Goal: Information Seeking & Learning: Learn about a topic

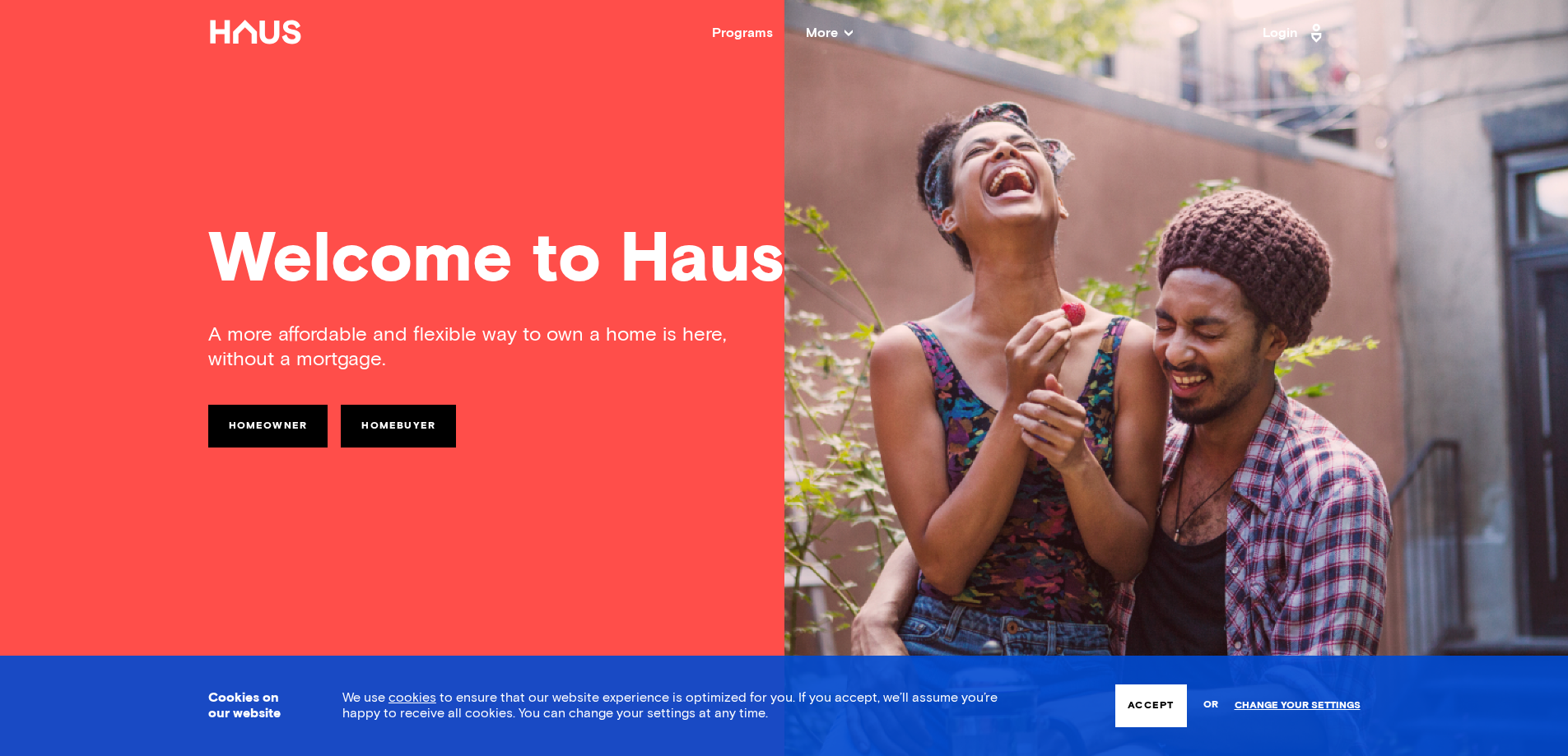
drag, startPoint x: 1147, startPoint y: 706, endPoint x: 1268, endPoint y: 655, distance: 131.3
click at [1148, 705] on button "Accept" at bounding box center [1151, 706] width 70 height 43
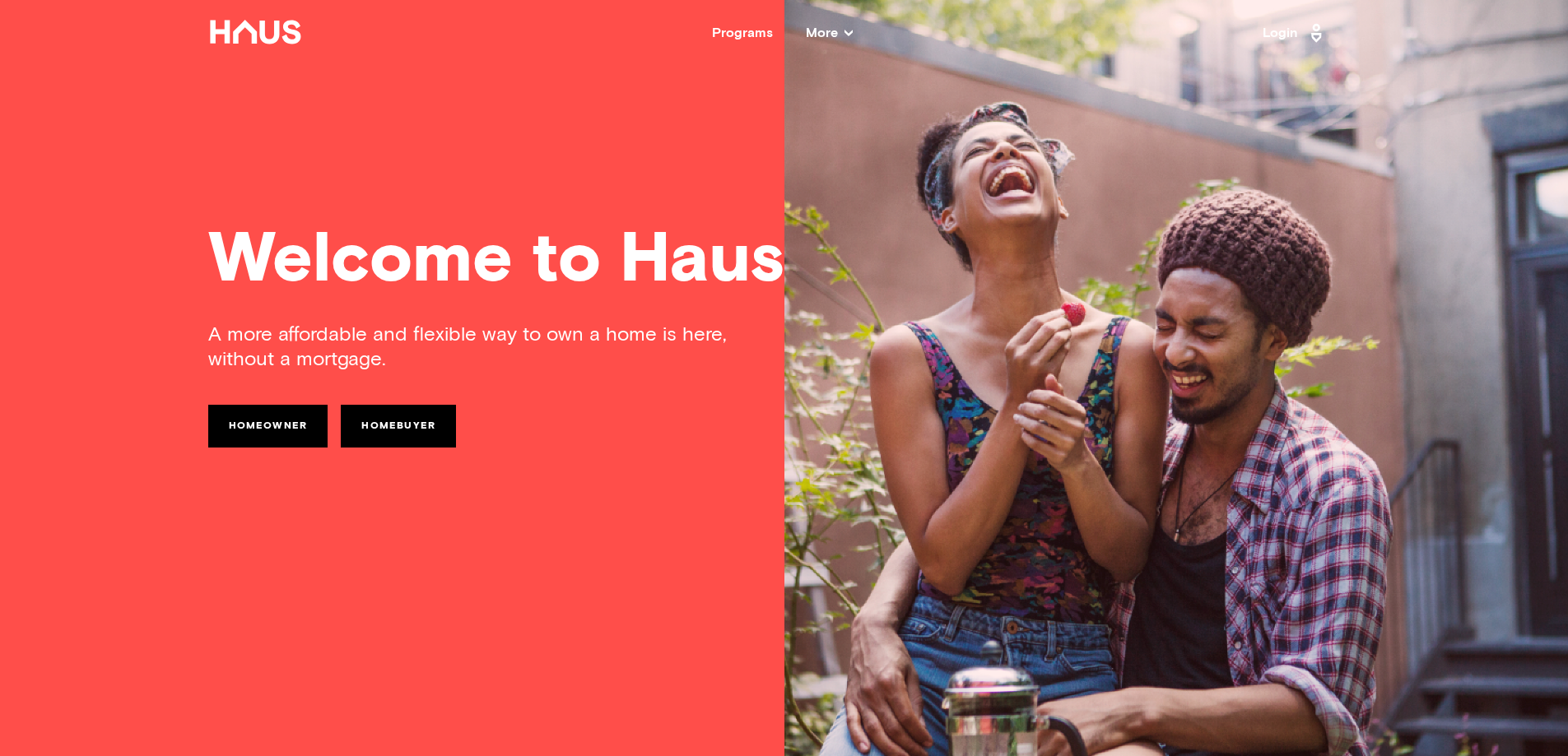
click at [848, 32] on icon at bounding box center [848, 32] width 8 height 8
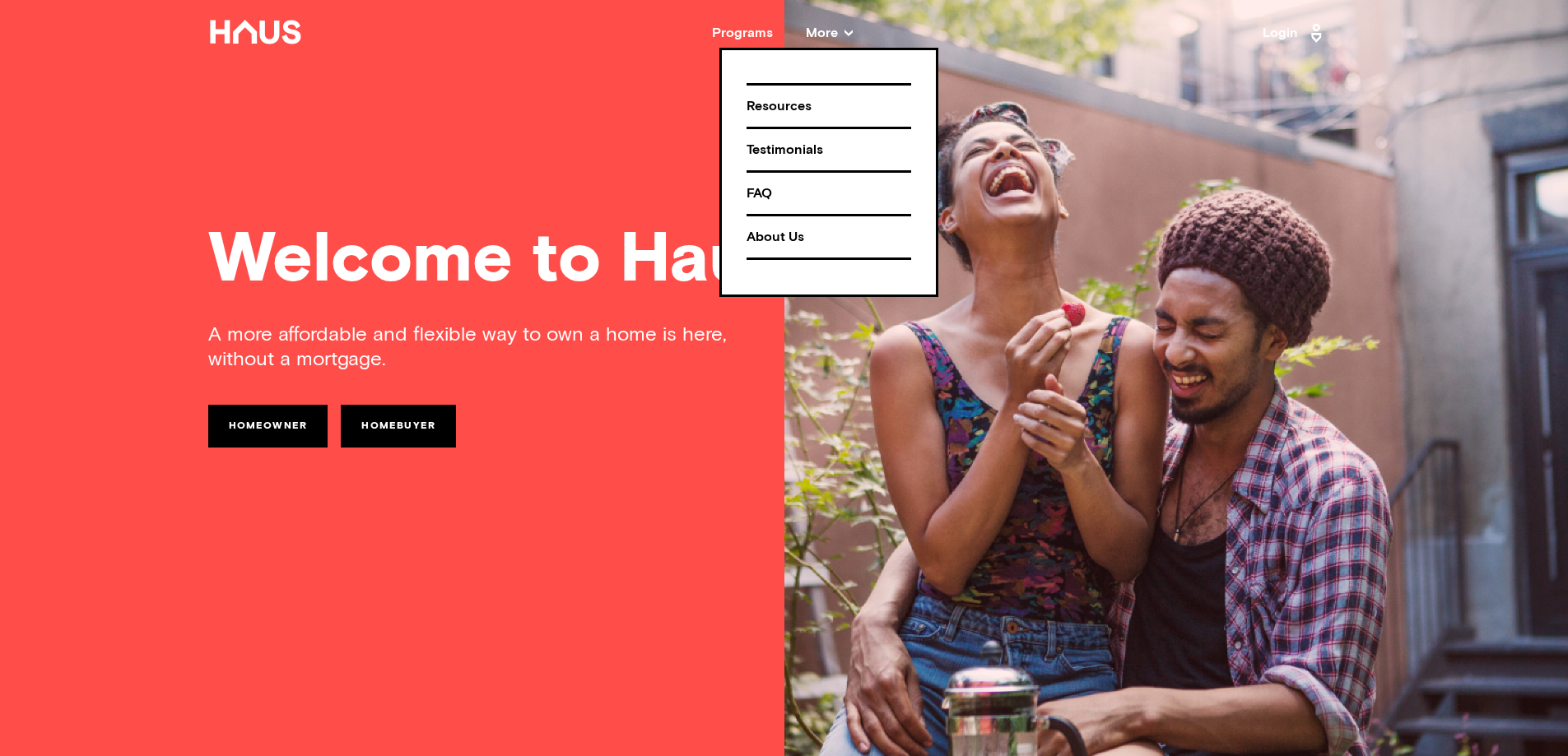
click at [848, 32] on icon at bounding box center [848, 32] width 8 height 8
click at [790, 105] on div "Resources" at bounding box center [828, 105] width 165 height 28
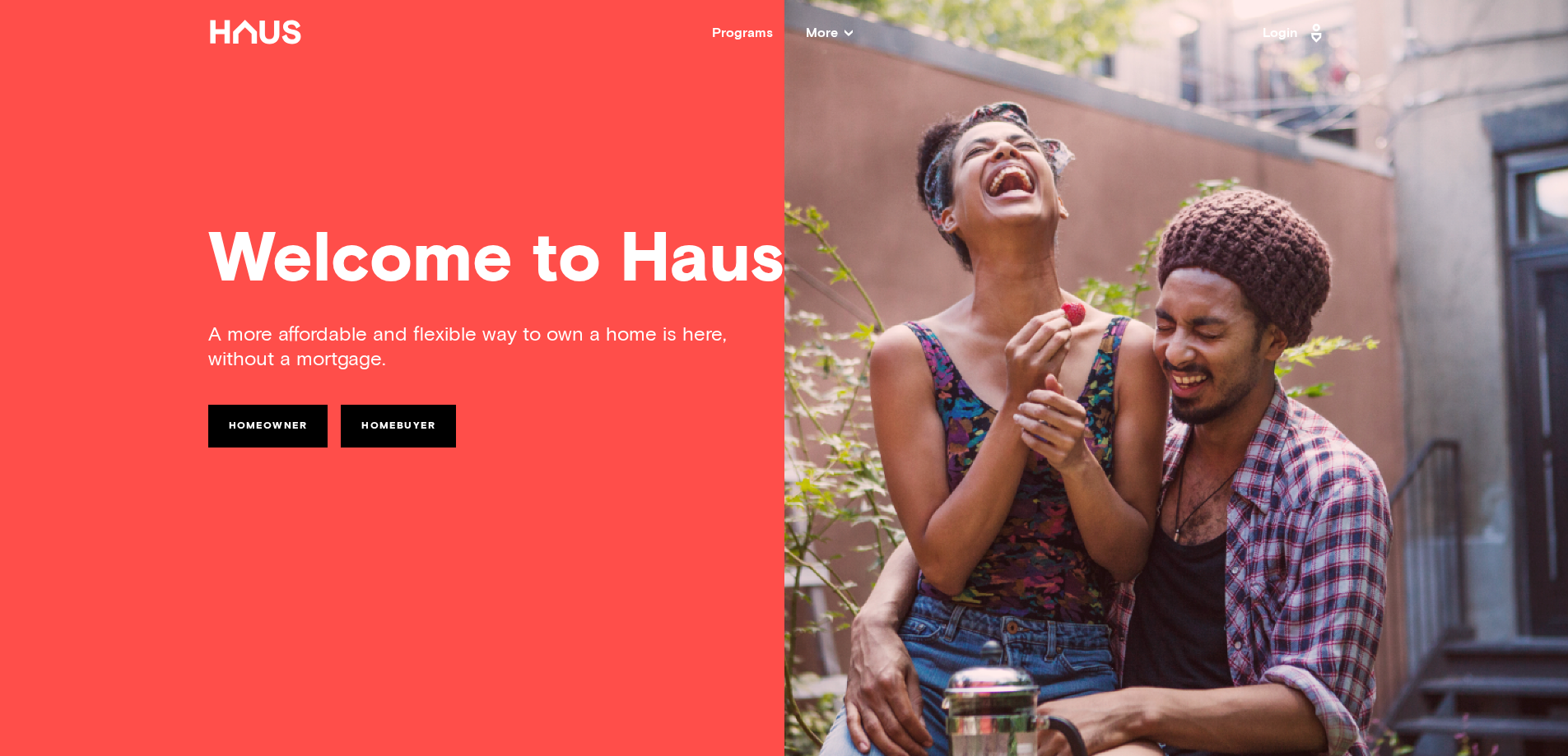
click at [849, 31] on icon at bounding box center [848, 32] width 8 height 8
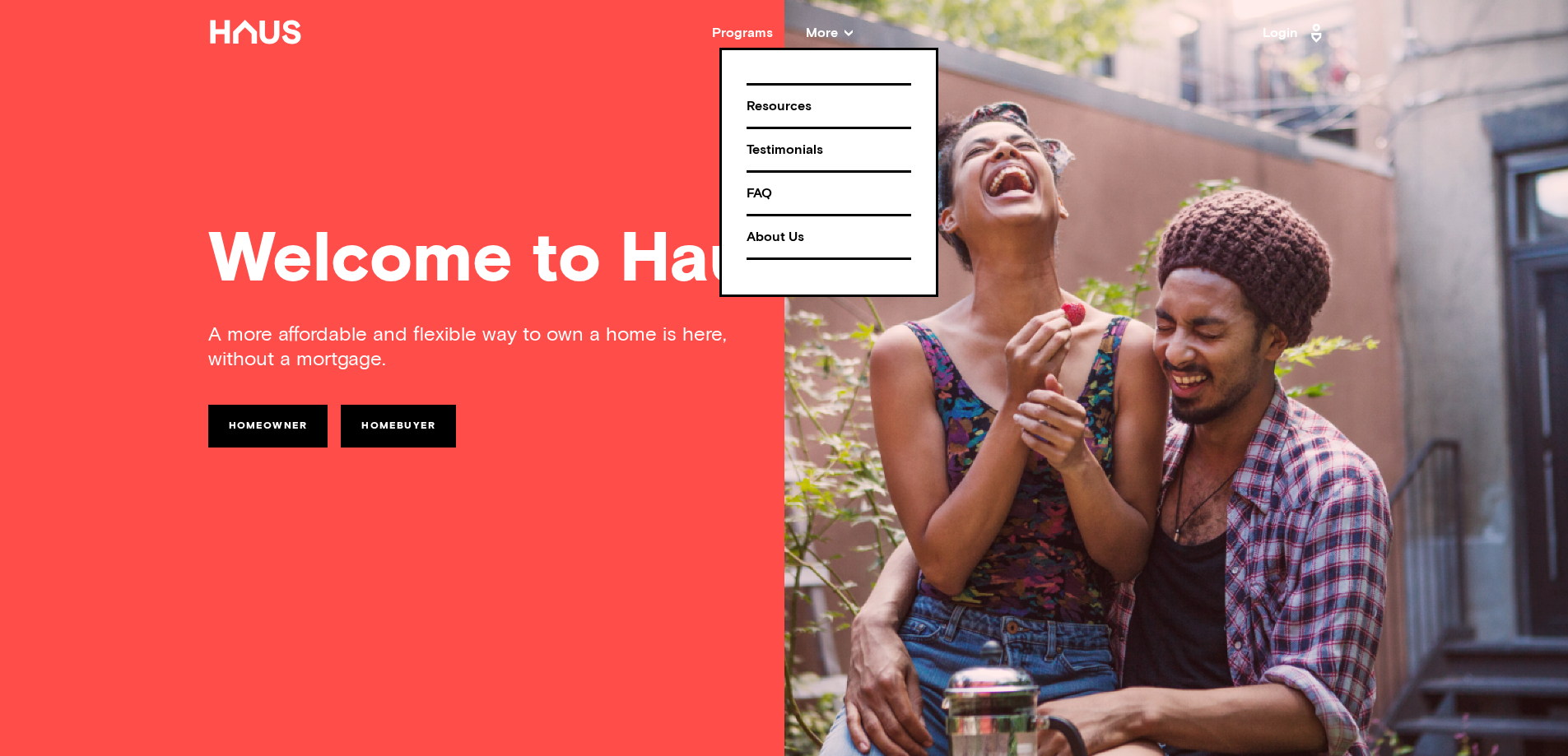
click at [763, 196] on div "FAQ" at bounding box center [828, 193] width 165 height 28
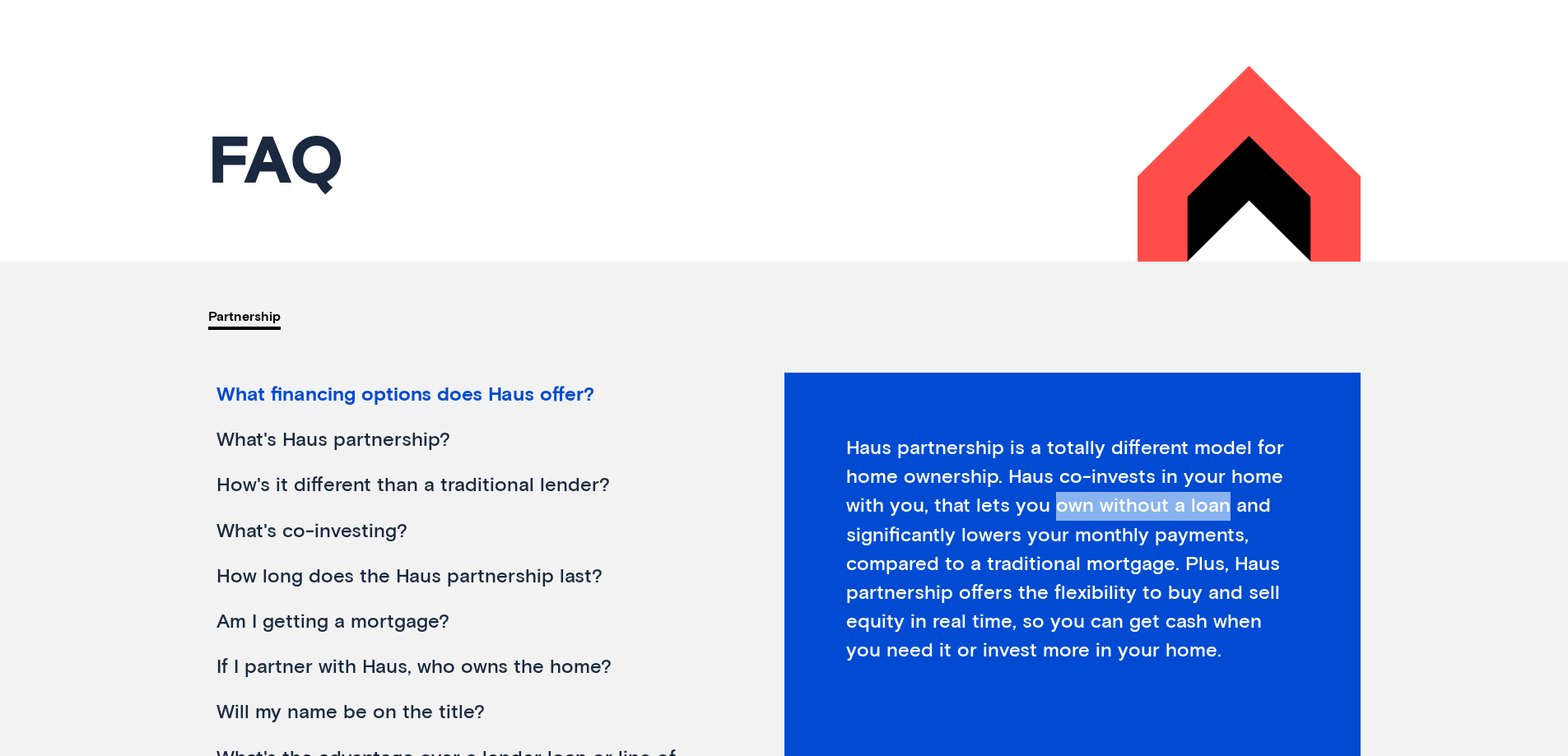
drag, startPoint x: 1052, startPoint y: 507, endPoint x: 1219, endPoint y: 509, distance: 167.0
click at [1219, 510] on div "Haus partnership is a totally different model for home ownership. Haus co-inves…" at bounding box center [1073, 626] width 576 height 506
drag, startPoint x: 194, startPoint y: 19, endPoint x: 280, endPoint y: 40, distance: 88.5
click at [299, 40] on nav "Back Programs More Resources Testimonials FAQ About Us Login" at bounding box center [784, 32] width 1317 height 65
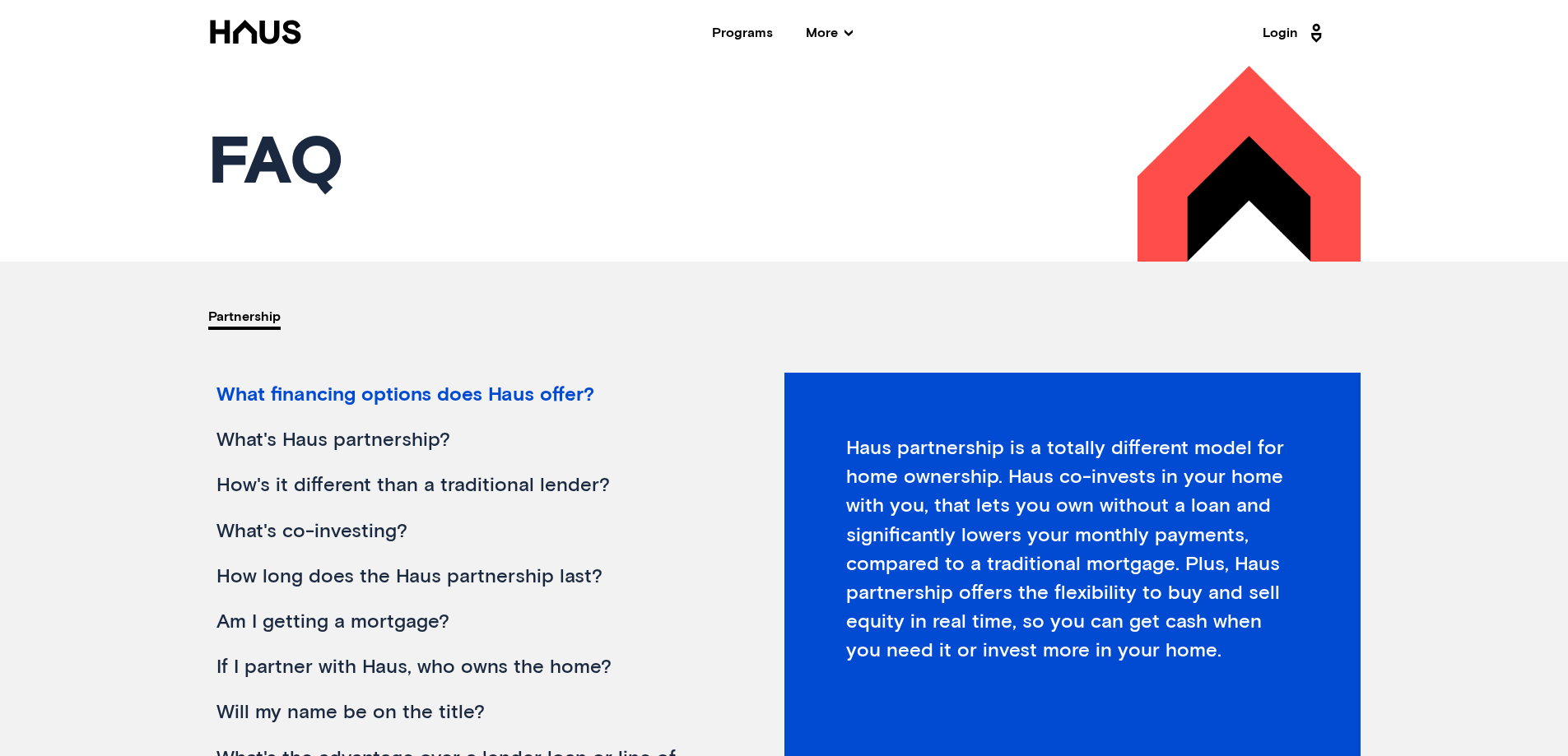
click at [509, 399] on div "What financing options does Haus offer?" at bounding box center [467, 396] width 519 height 45
click at [514, 395] on div "What financing options does Haus offer?" at bounding box center [467, 396] width 519 height 45
click at [382, 396] on div "What financing options does Haus offer?" at bounding box center [467, 396] width 519 height 45
click at [384, 393] on div "What financing options does Haus offer?" at bounding box center [467, 396] width 519 height 45
click at [387, 390] on div "What financing options does Haus offer?" at bounding box center [467, 396] width 519 height 45
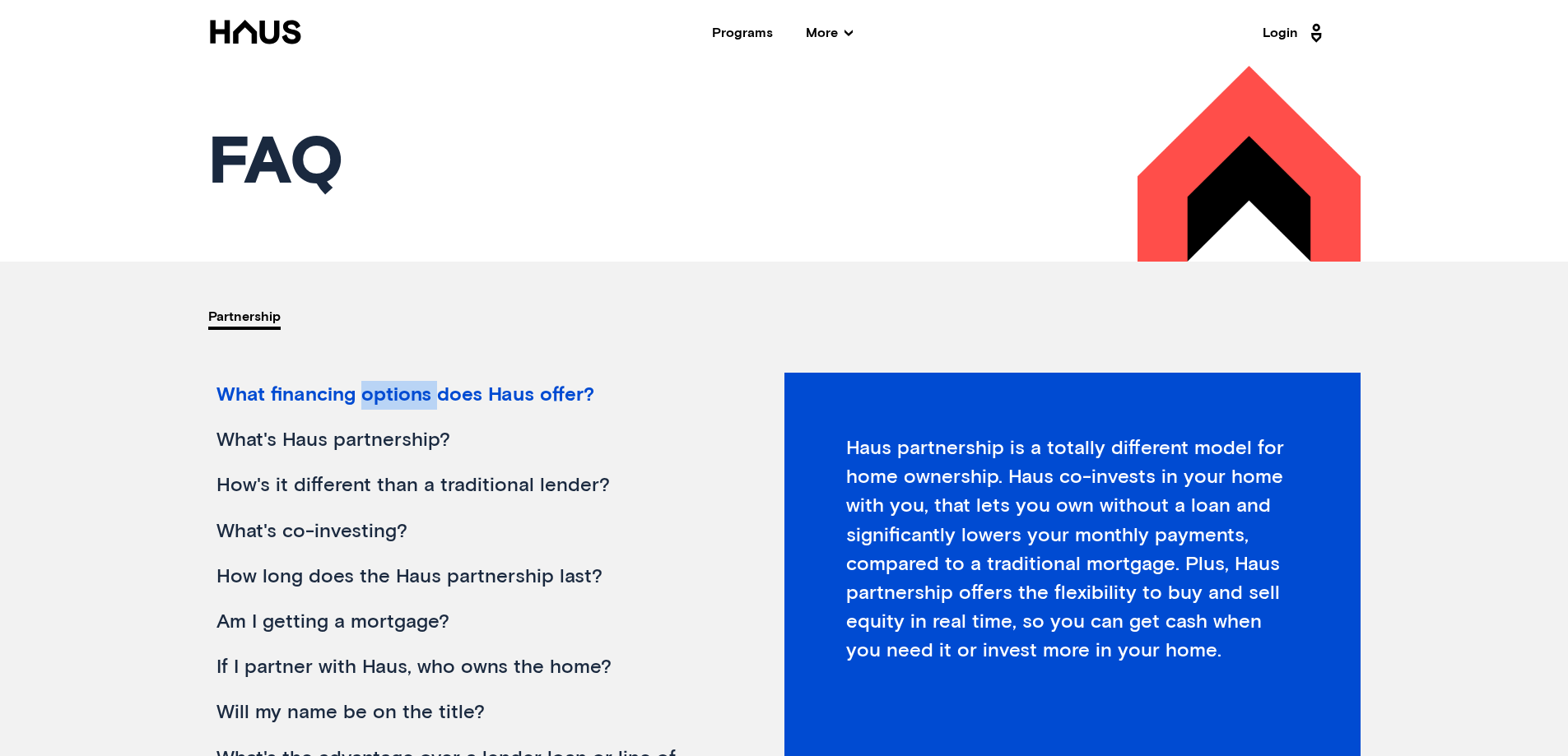
click at [387, 390] on div "What financing options does Haus offer?" at bounding box center [467, 396] width 519 height 45
click at [369, 440] on div "What's Haus partnership?" at bounding box center [467, 441] width 519 height 45
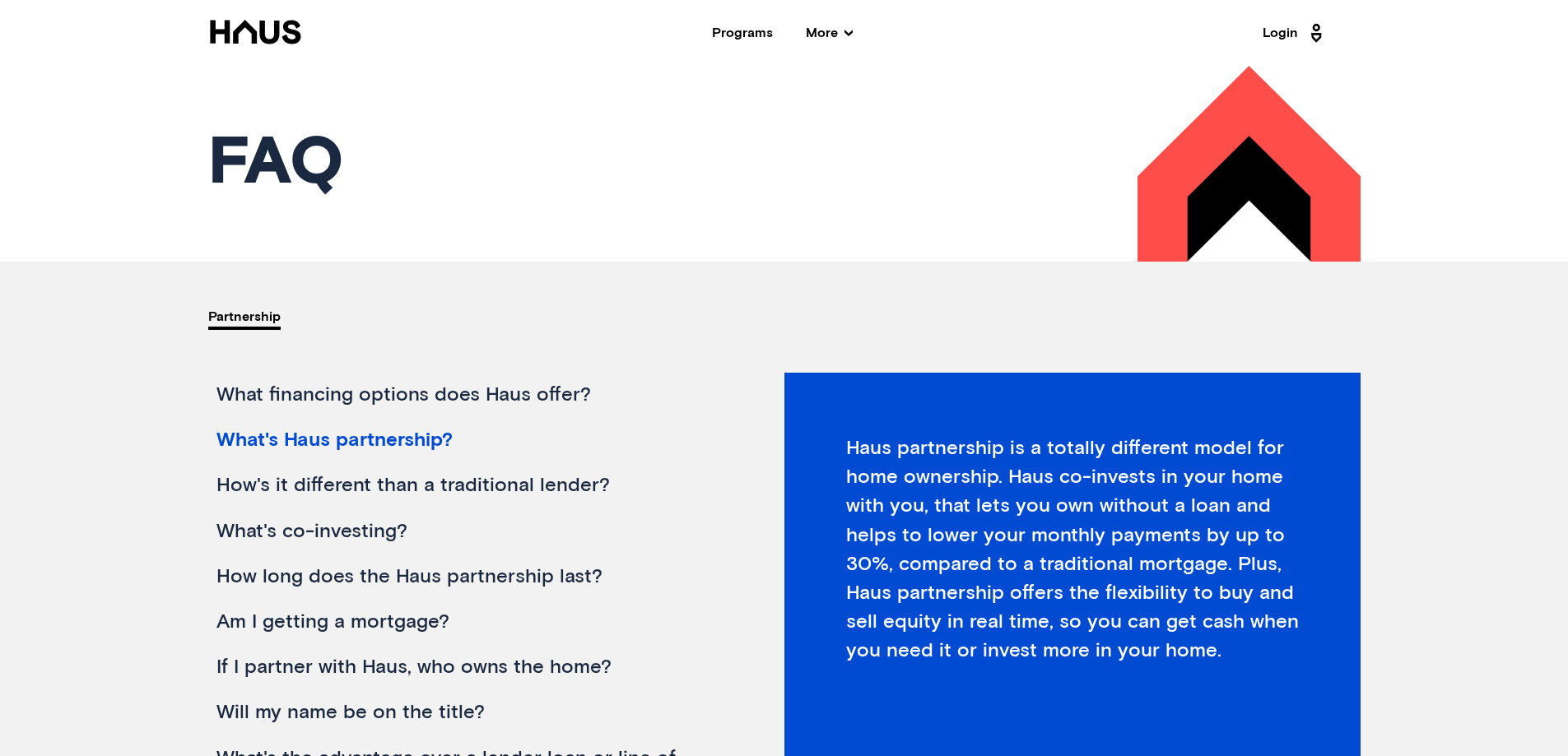
click at [396, 397] on div "What financing options does Haus offer?" at bounding box center [467, 396] width 519 height 45
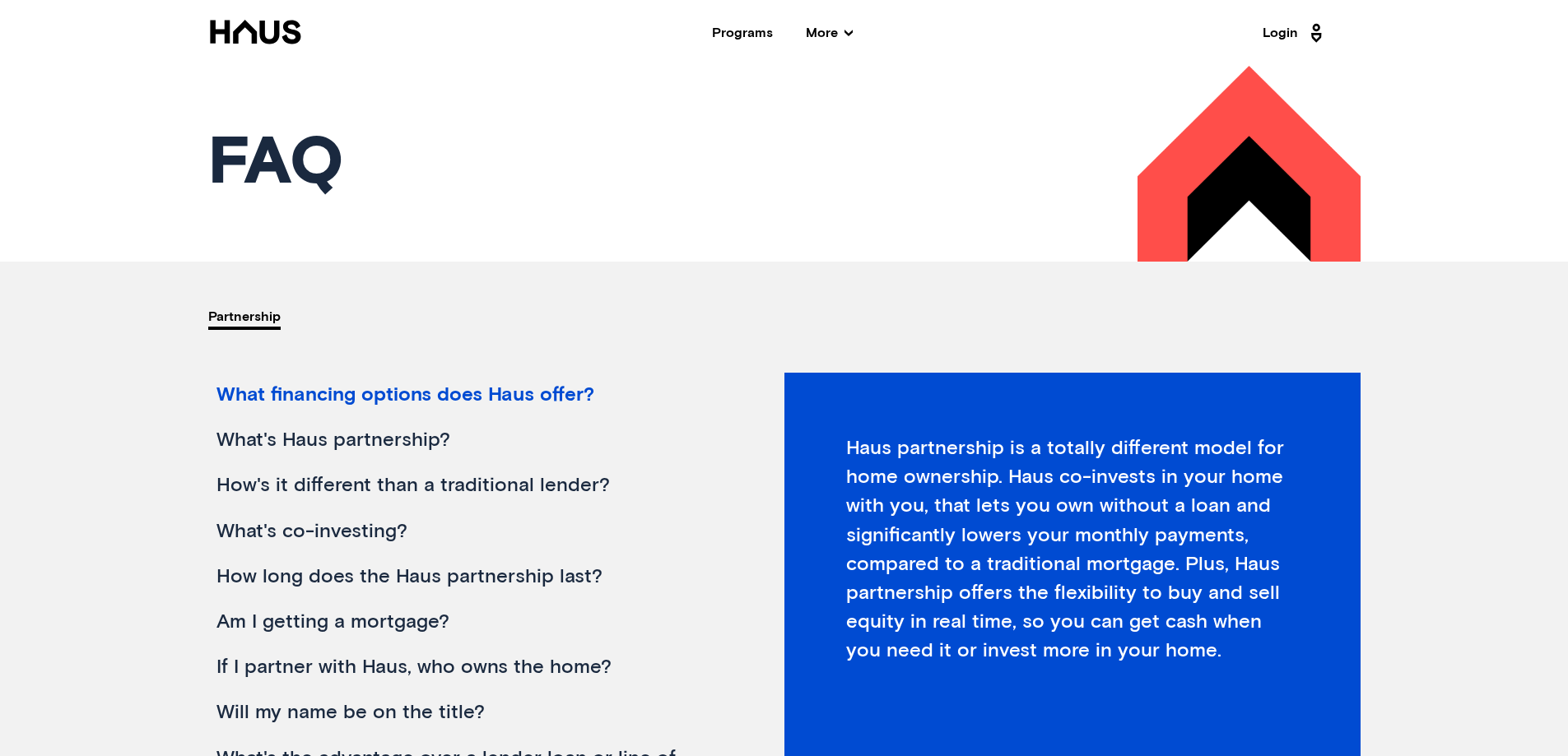
click at [377, 442] on div "What's Haus partnership?" at bounding box center [467, 441] width 519 height 45
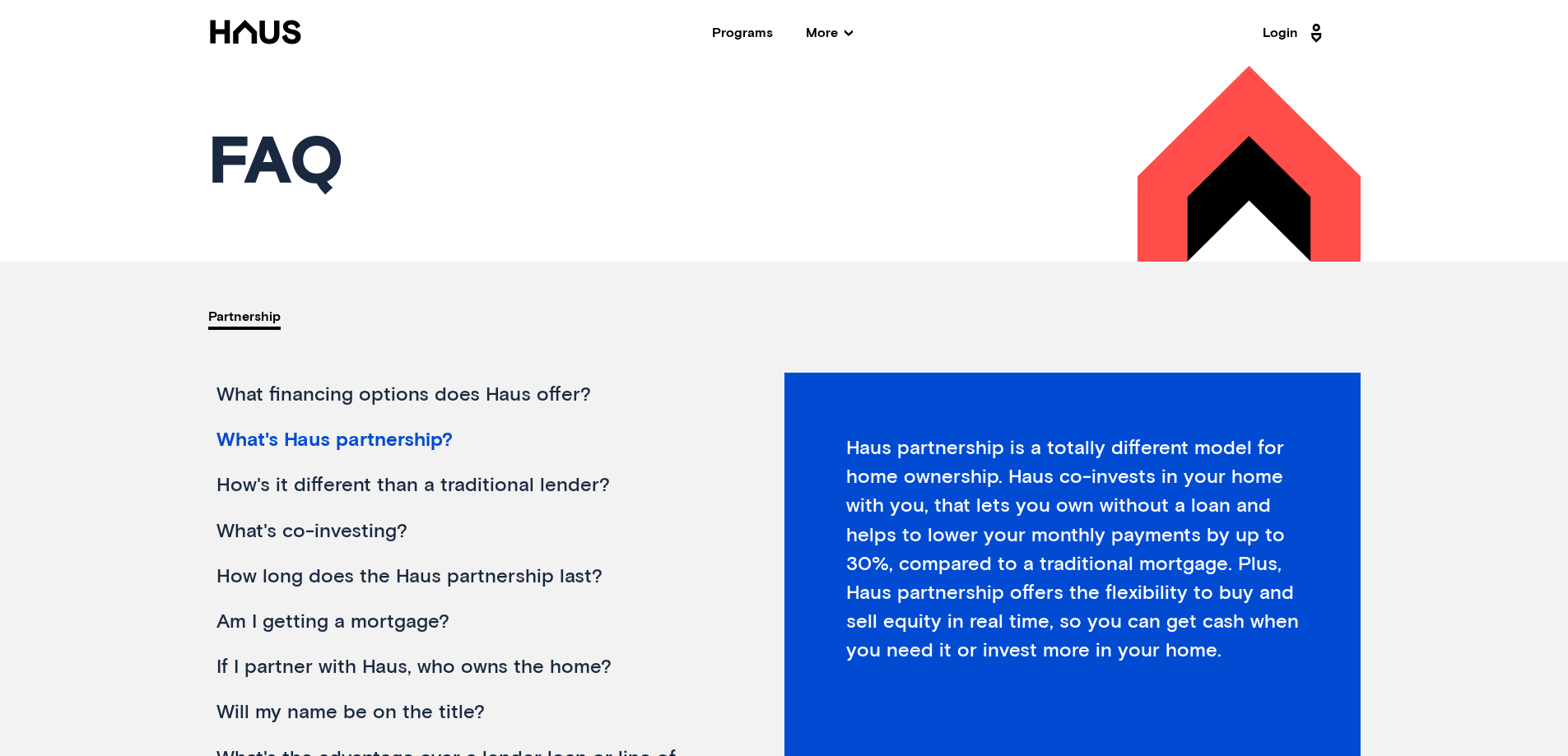
click at [414, 391] on div "What financing options does Haus offer?" at bounding box center [467, 396] width 519 height 45
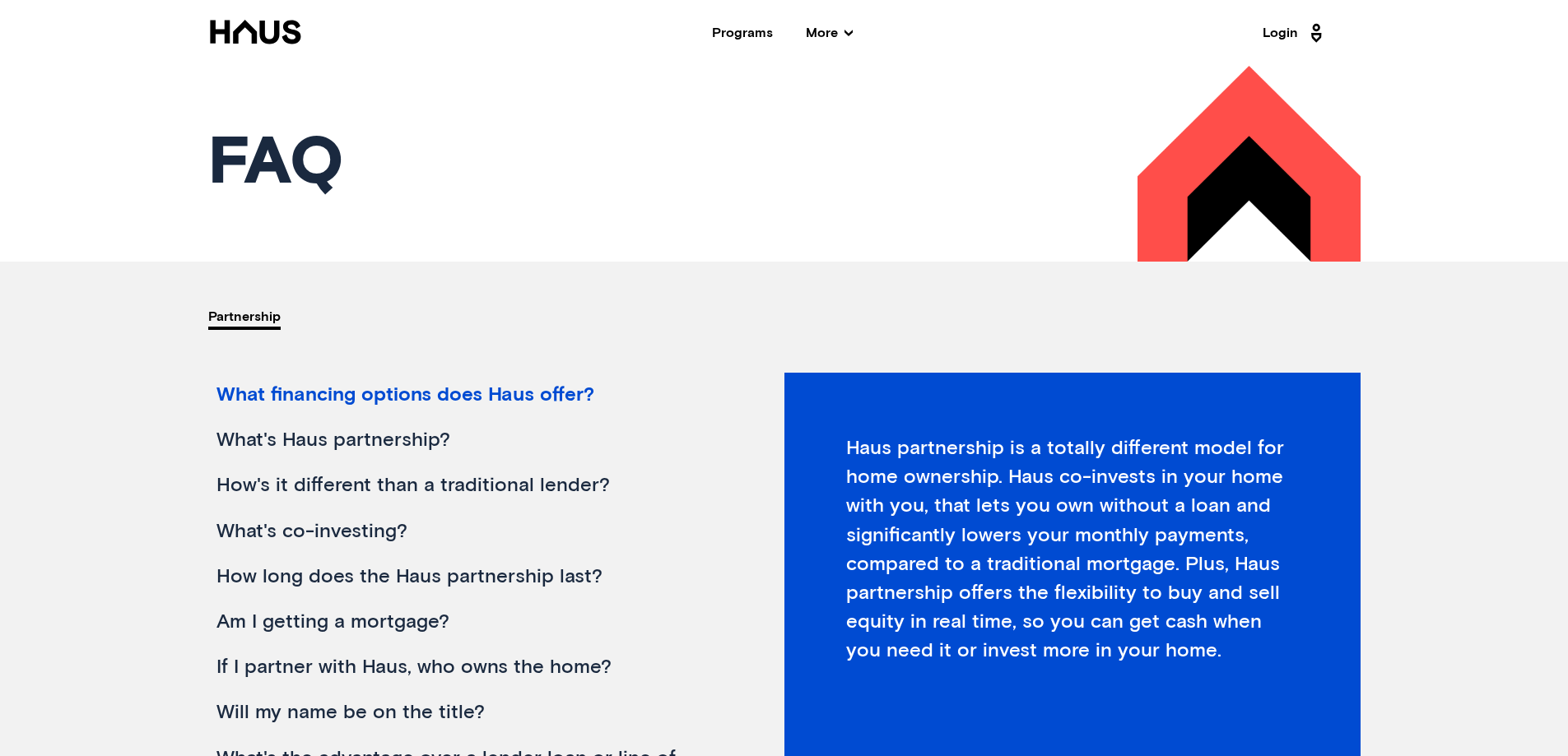
click at [395, 440] on div "What's Haus partnership?" at bounding box center [467, 441] width 519 height 45
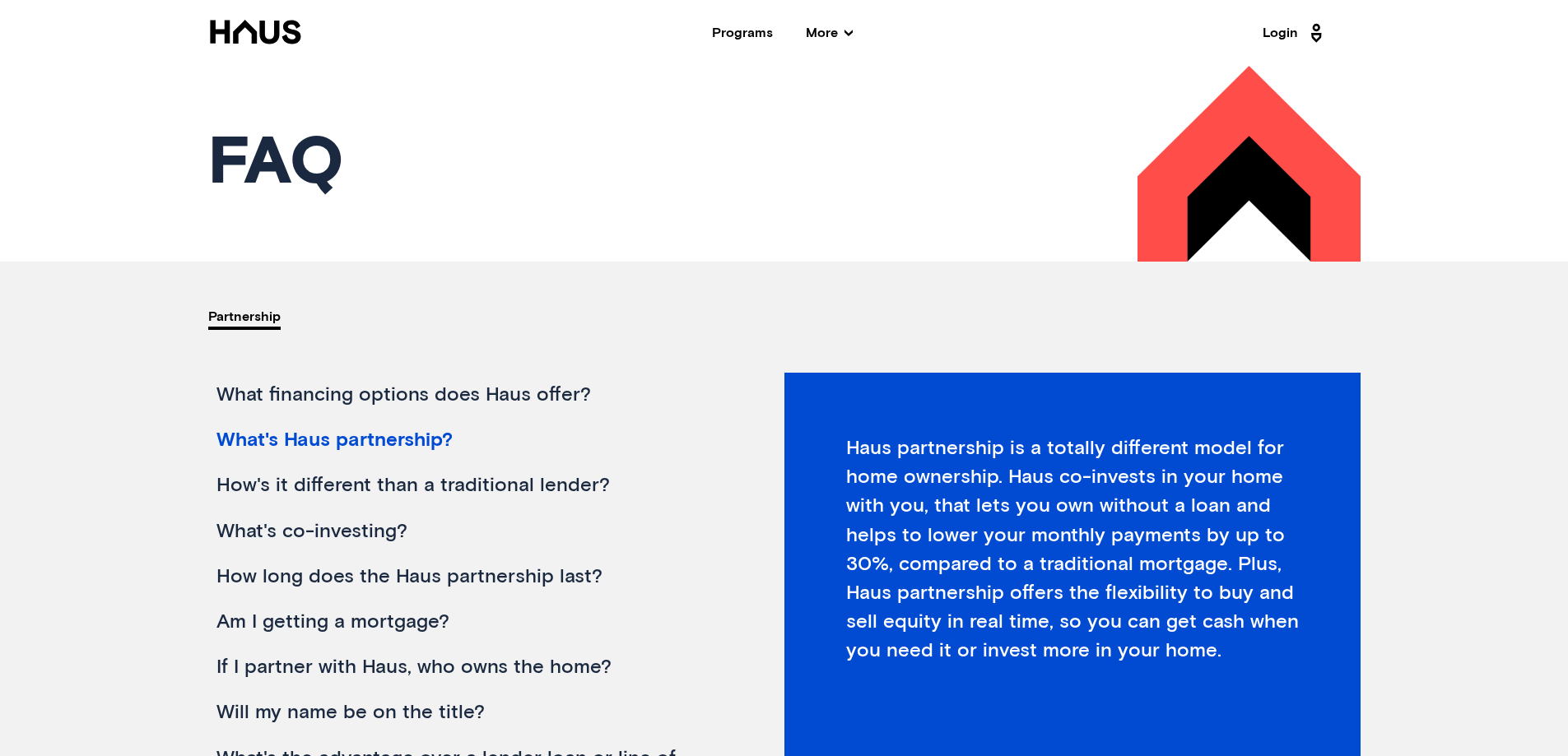
click at [376, 486] on div "How's it different than a traditional lender?" at bounding box center [467, 485] width 519 height 45
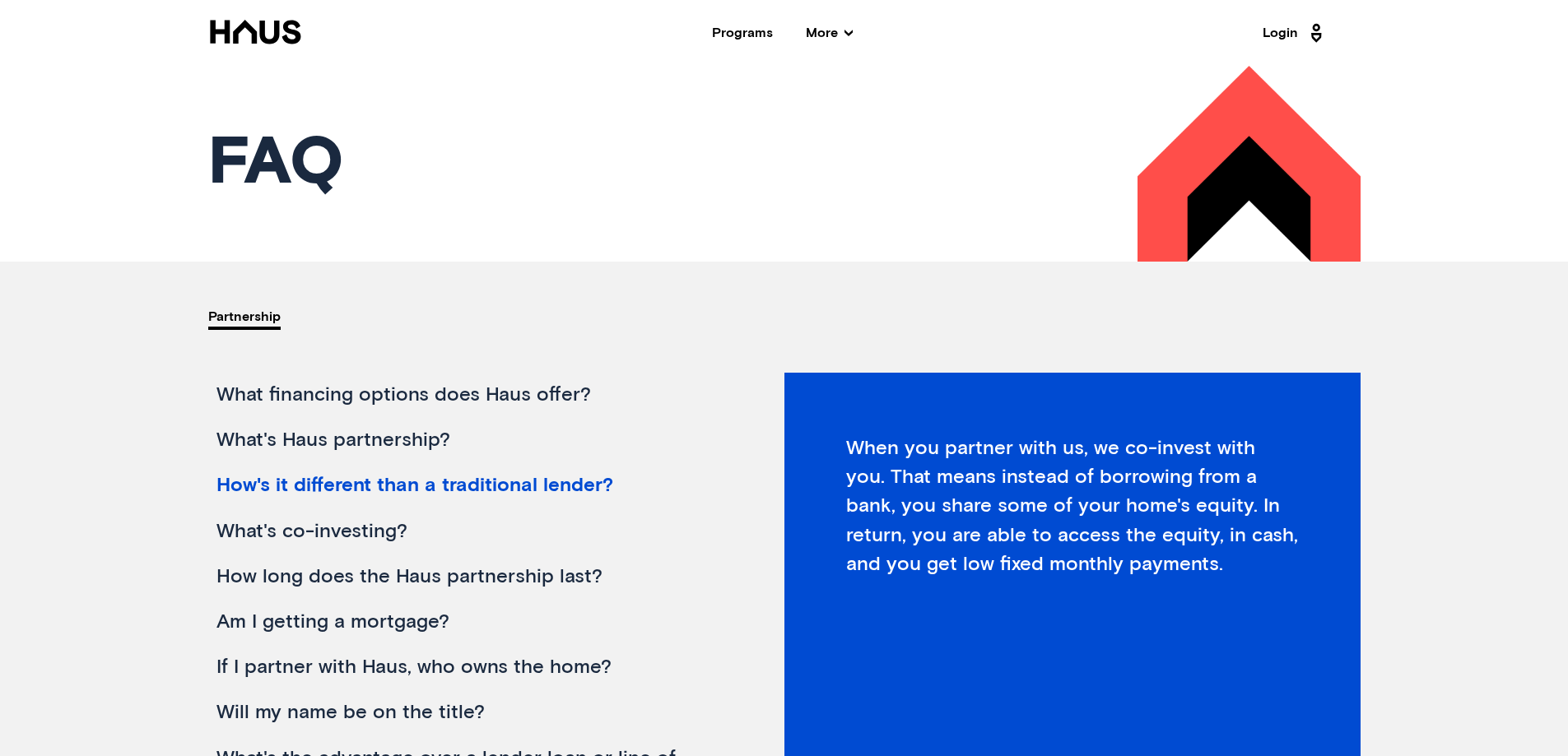
click at [375, 530] on div "What's co-investing?" at bounding box center [467, 532] width 519 height 45
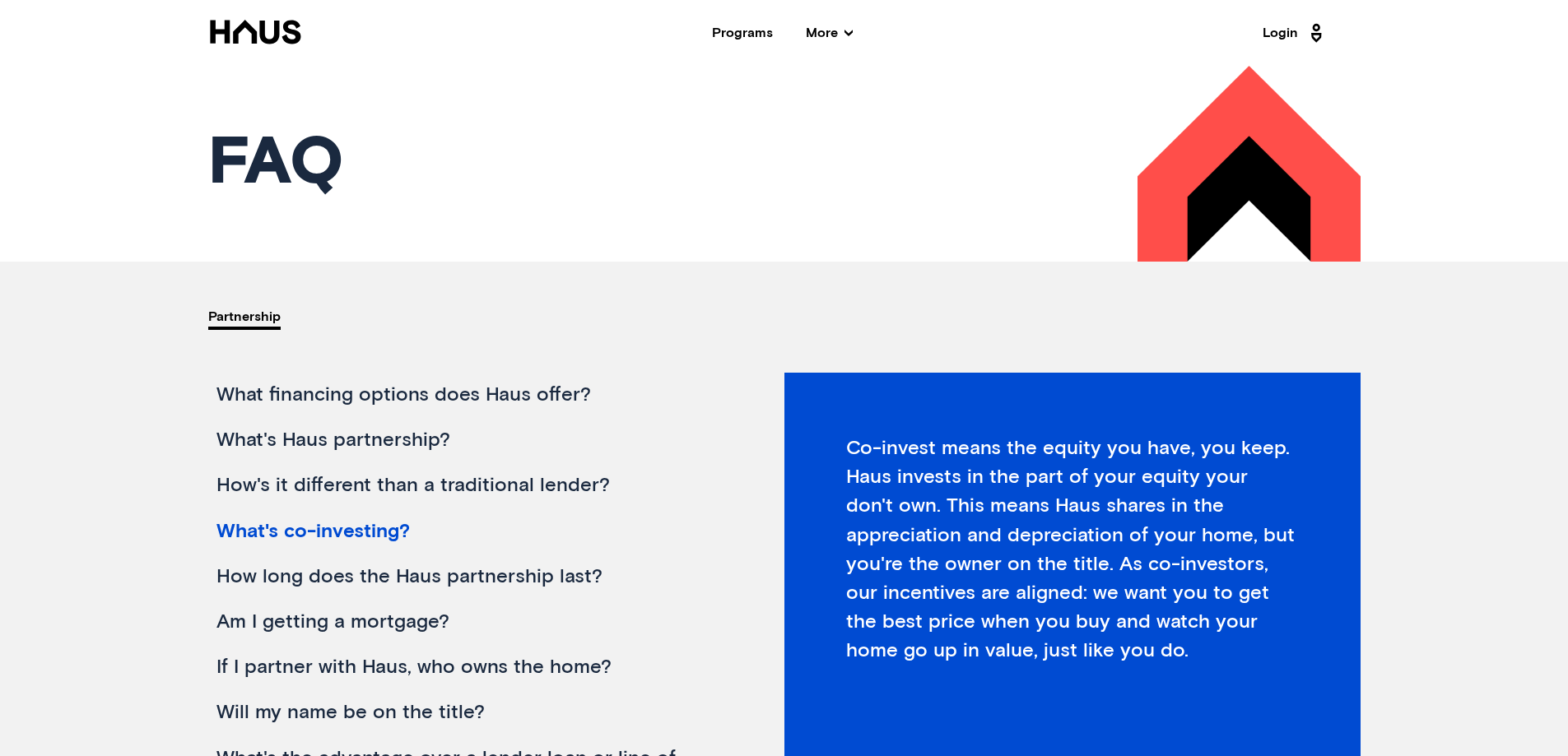
click at [321, 575] on div "How long does the Haus partnership last?" at bounding box center [467, 577] width 519 height 45
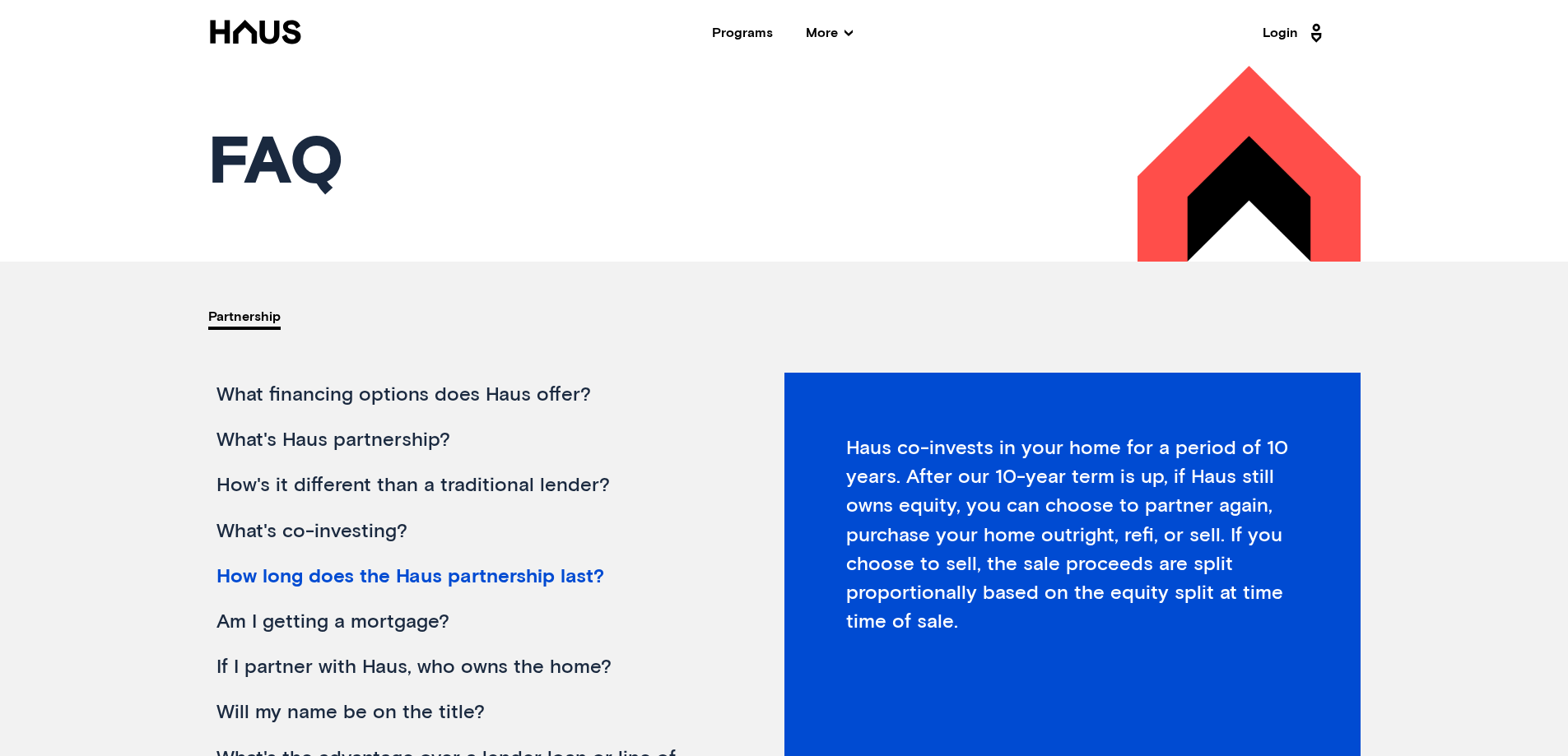
click at [327, 624] on div "Am I getting a mortgage?" at bounding box center [467, 622] width 519 height 45
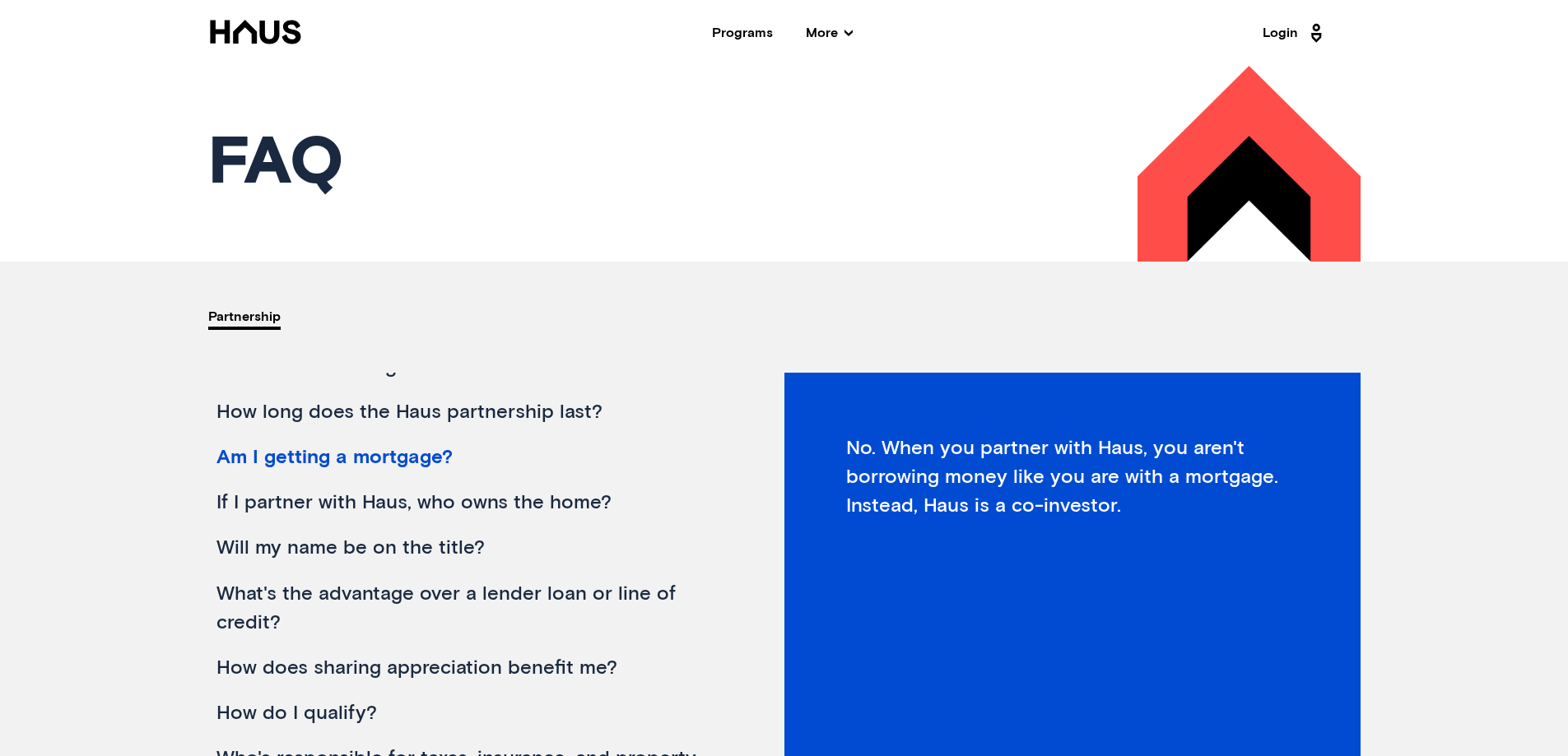
scroll to position [247, 0]
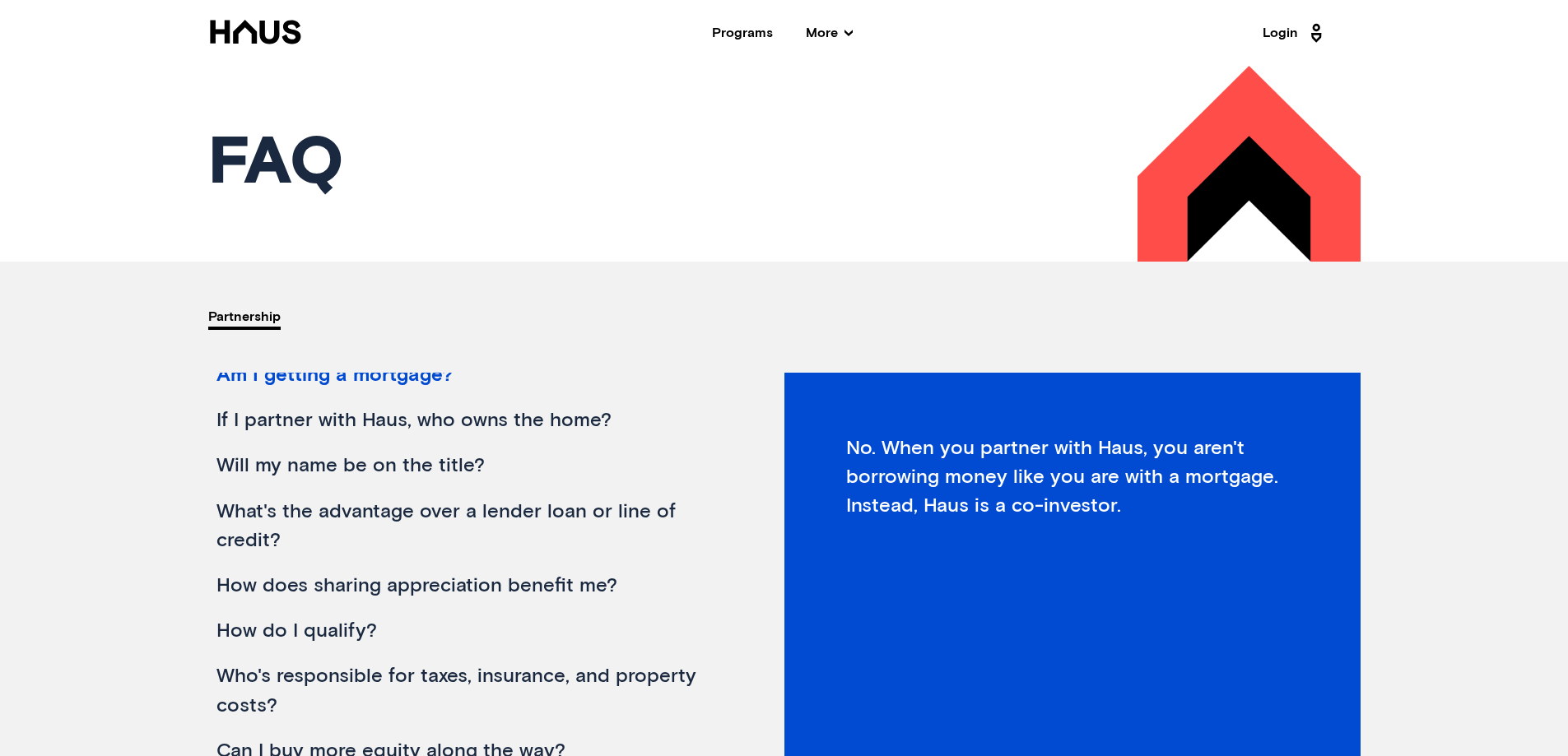
click at [371, 514] on div "What's the advantage over a lender loan or line of credit?" at bounding box center [467, 526] width 519 height 74
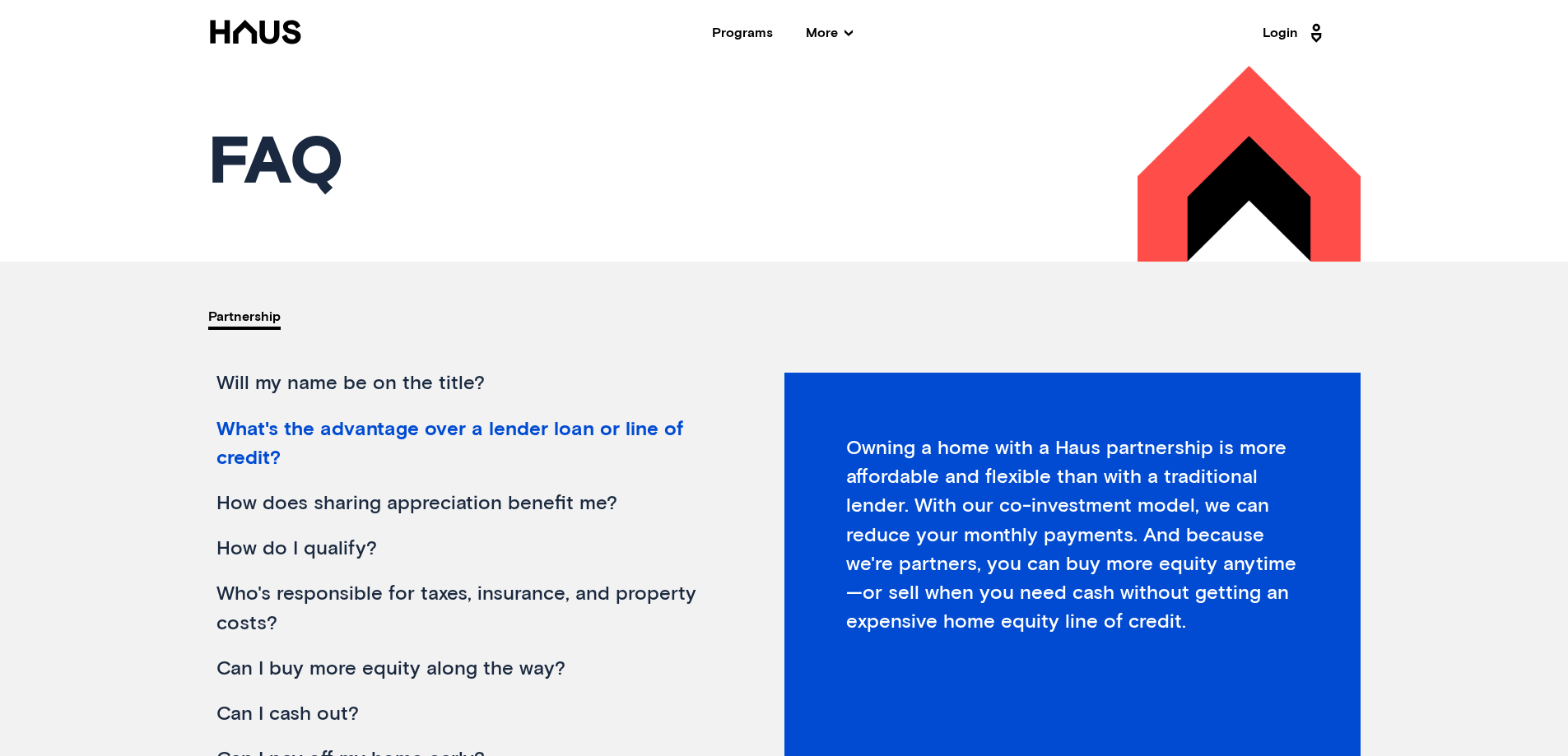
scroll to position [411, 0]
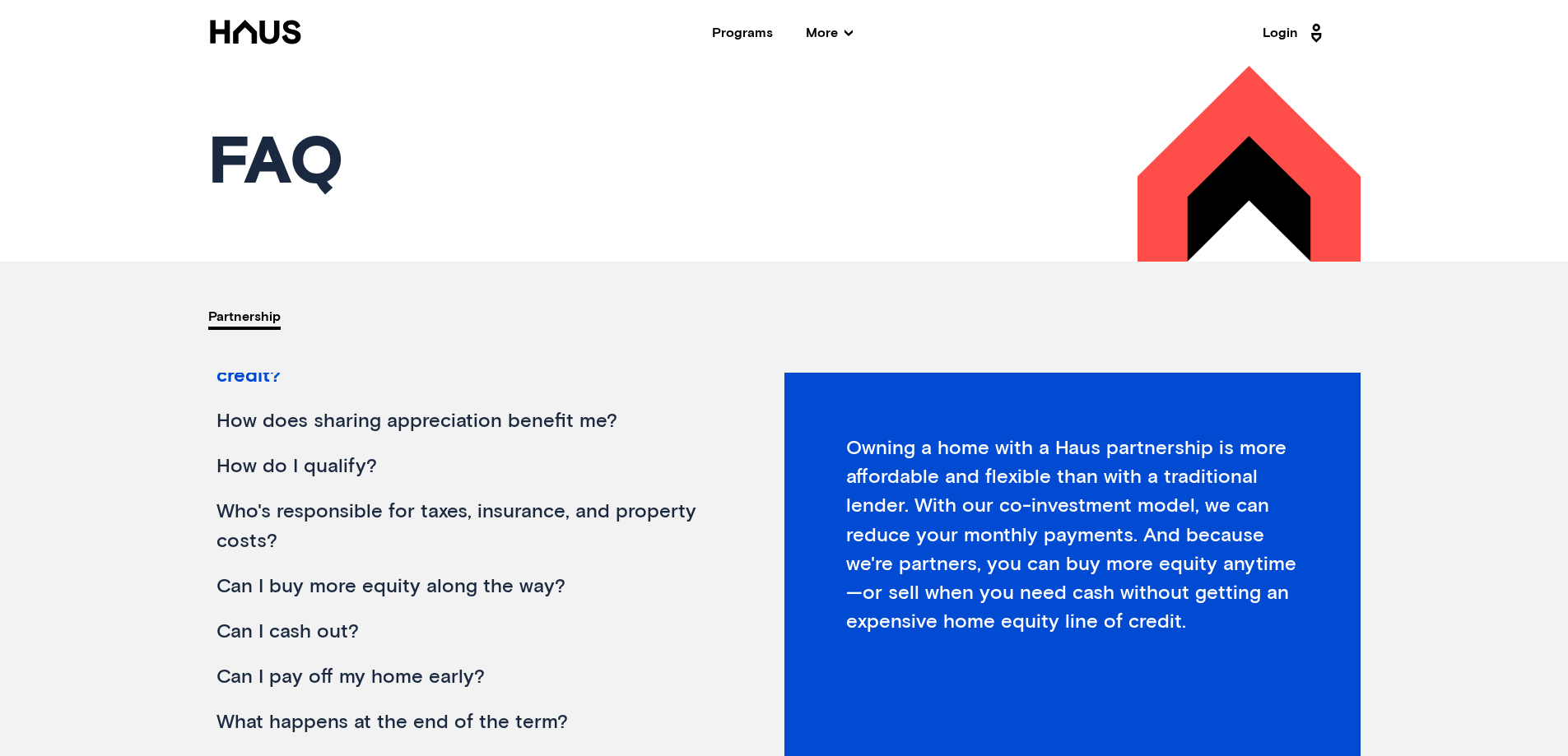
click at [244, 468] on div "How do I qualify?" at bounding box center [467, 467] width 519 height 45
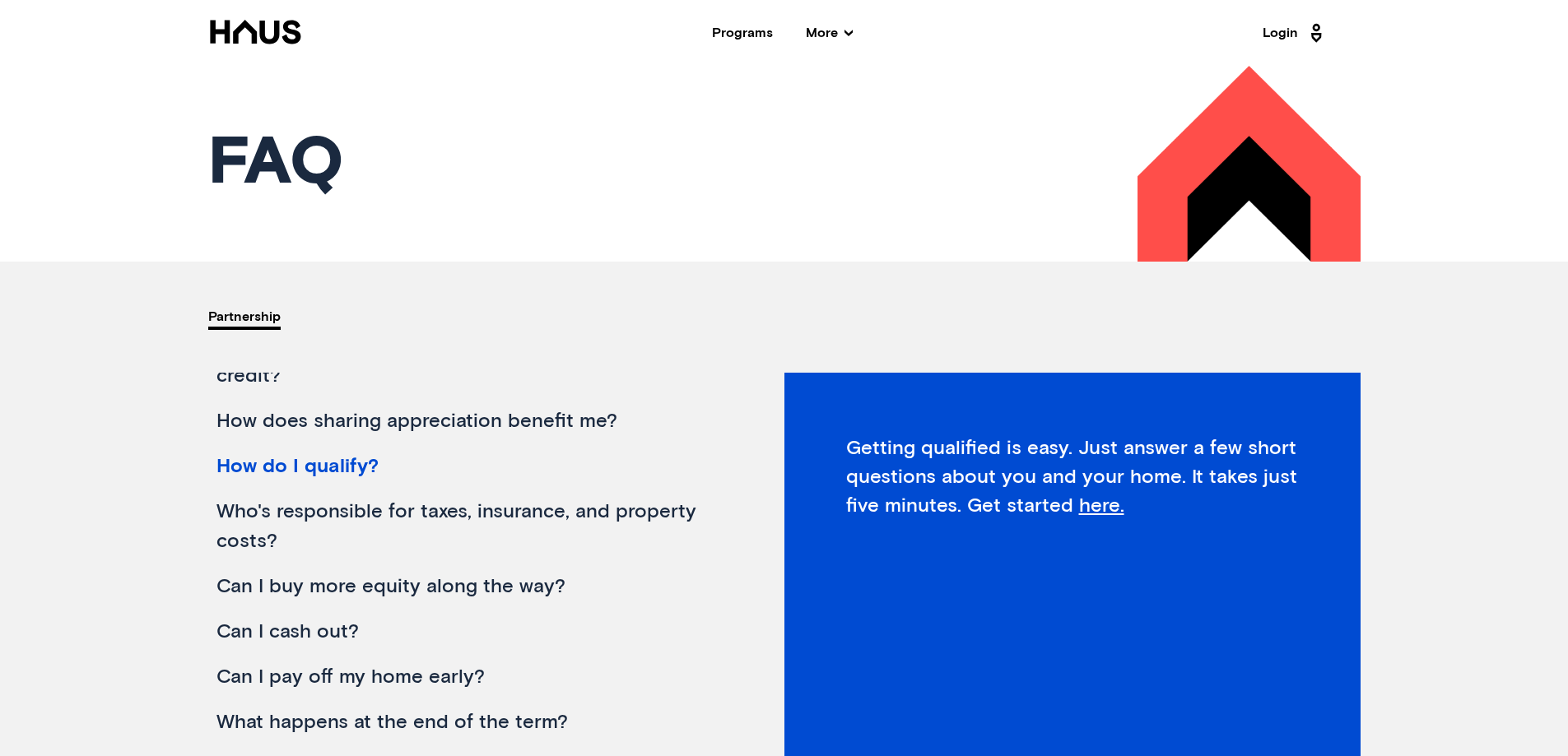
click at [243, 509] on div "Who's responsible for taxes, insurance, and property costs?" at bounding box center [467, 526] width 519 height 74
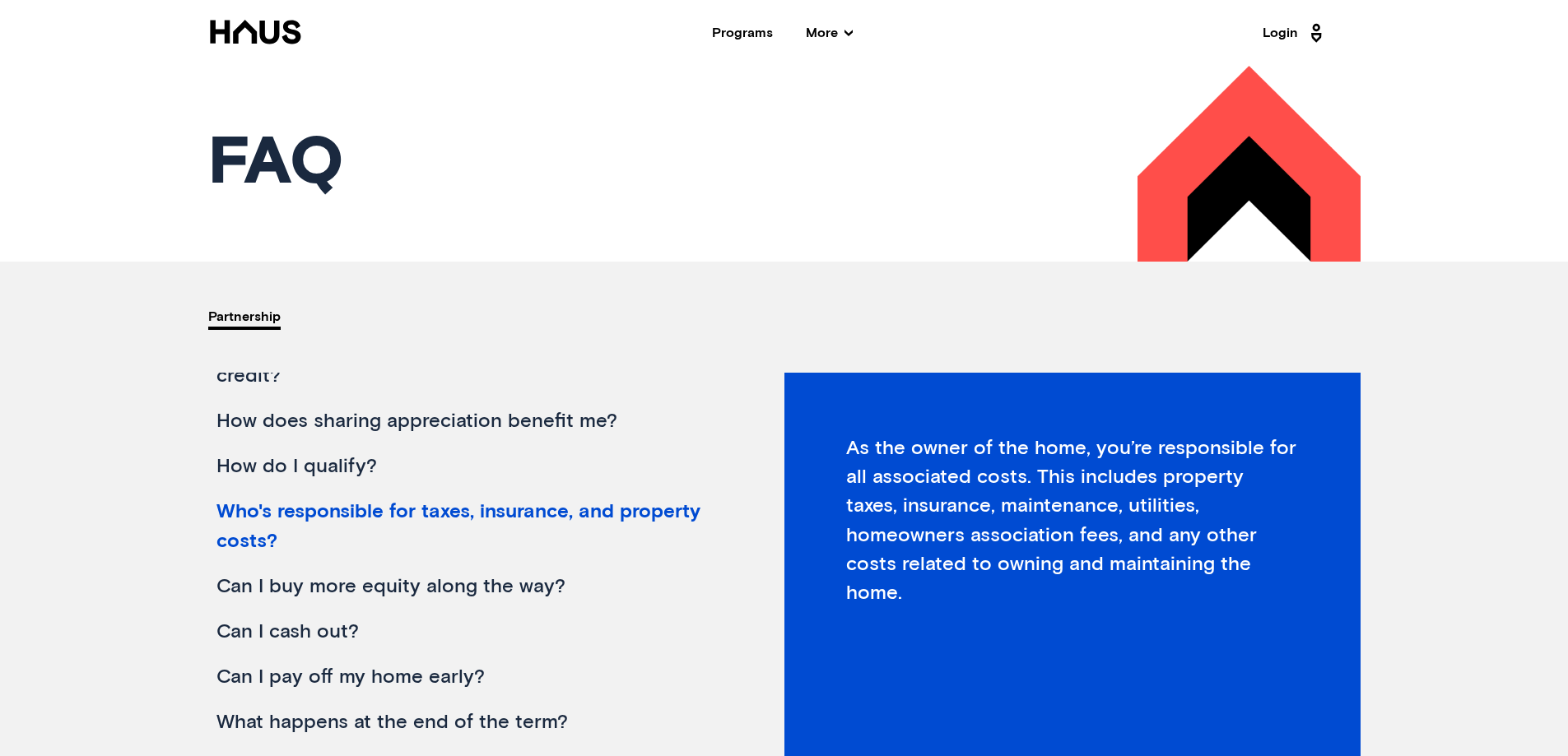
click at [244, 583] on div "Can I buy more equity along the way?" at bounding box center [467, 587] width 519 height 45
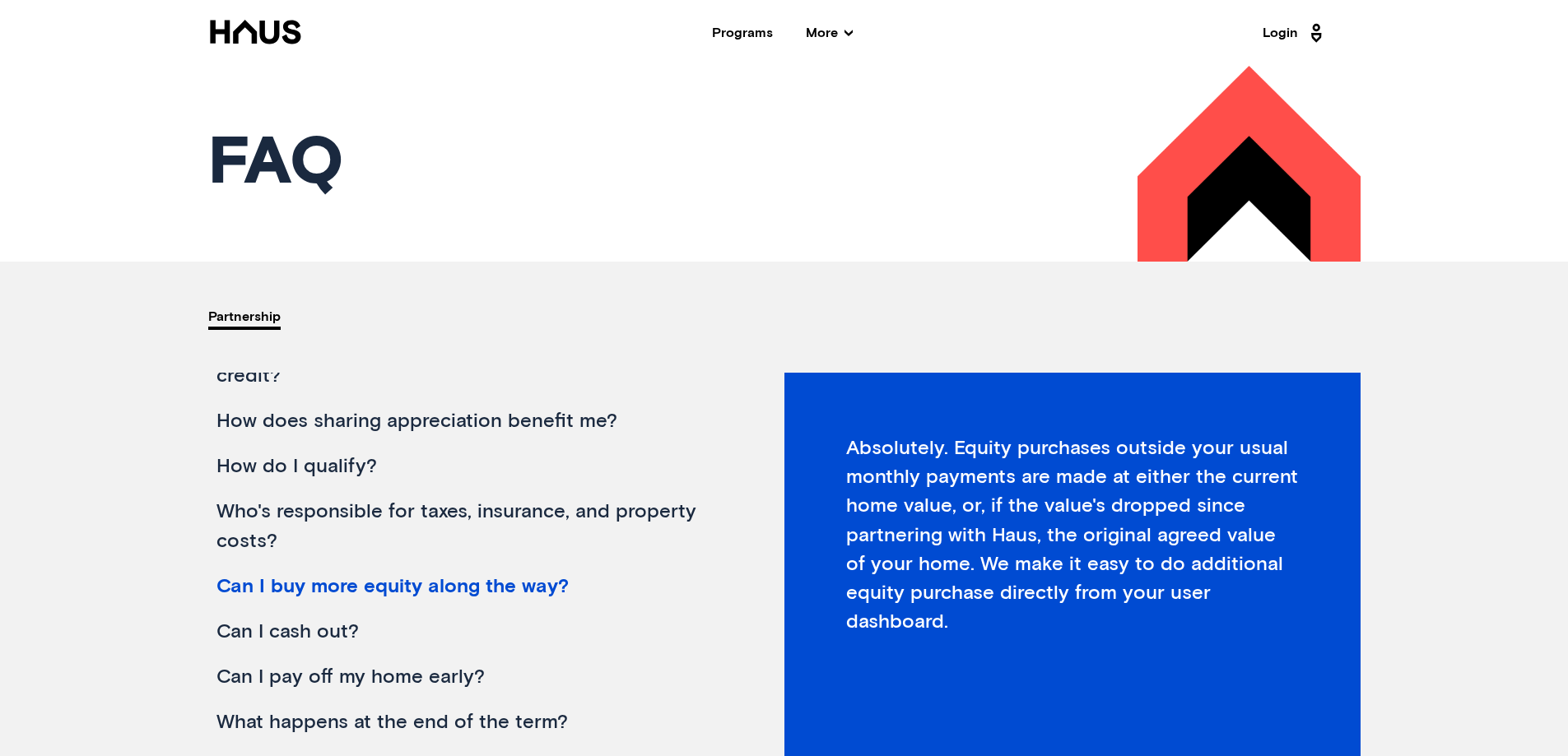
click at [317, 630] on div "Can I cash out?" at bounding box center [467, 632] width 519 height 45
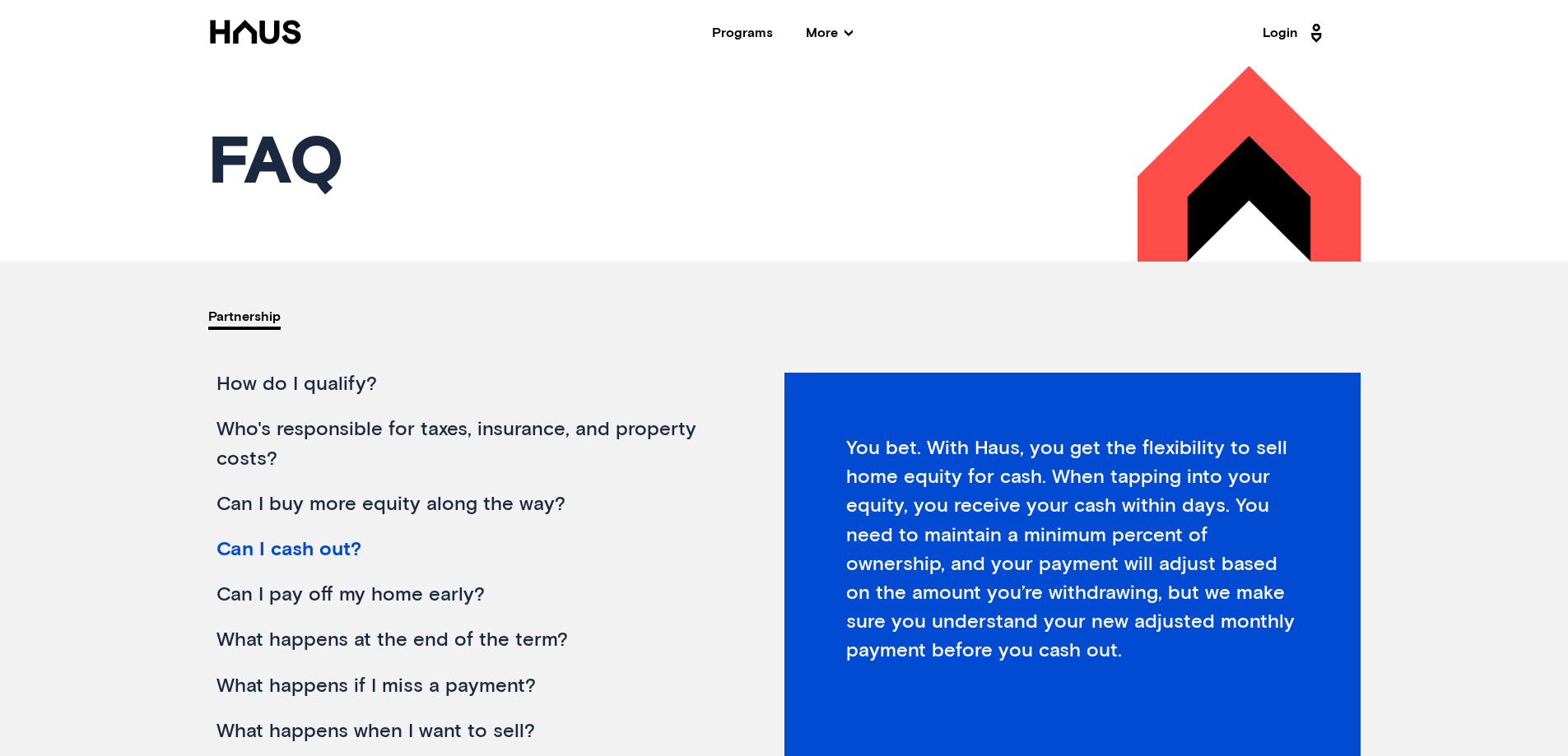
scroll to position [497, 0]
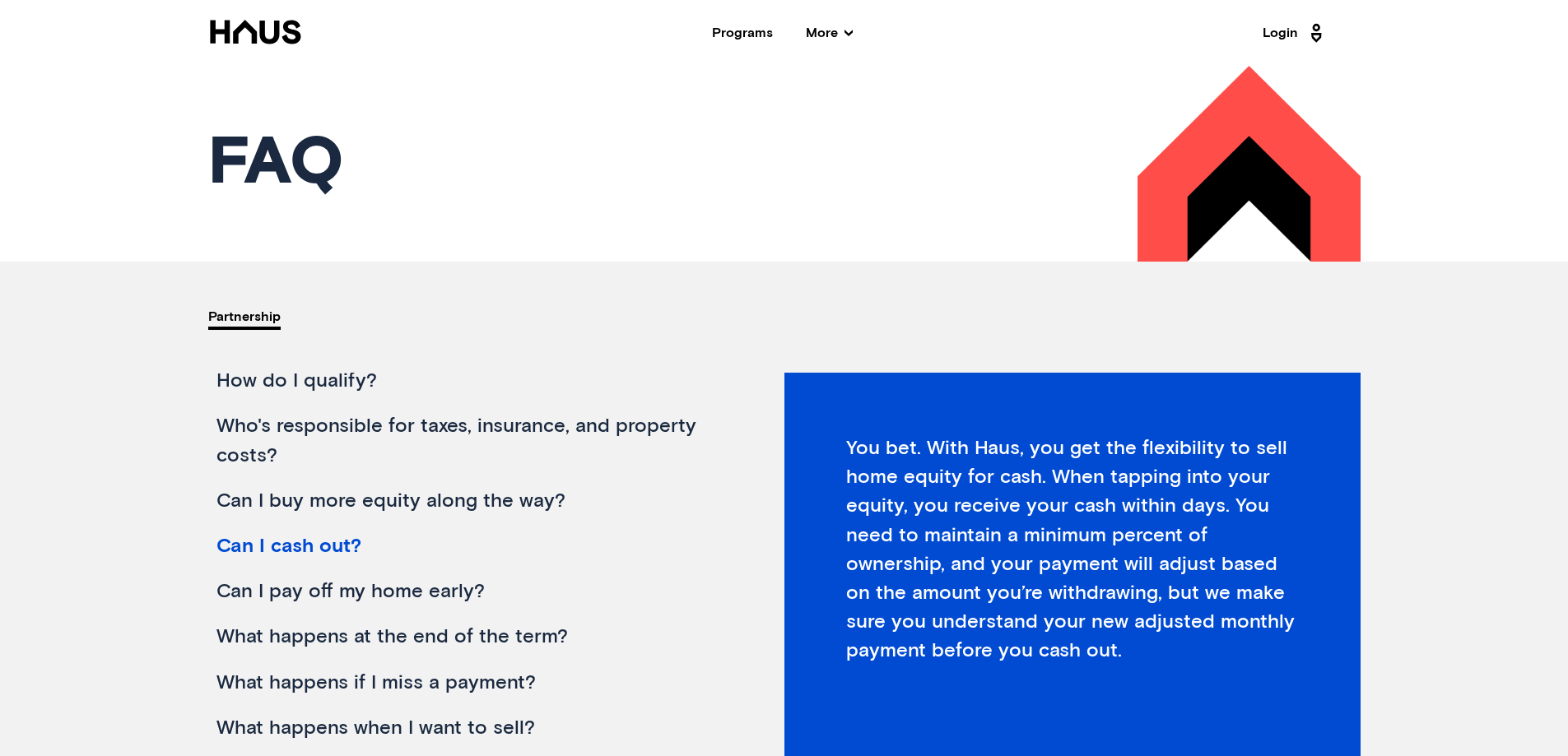
click at [427, 587] on div "Can I pay off my home early?" at bounding box center [467, 592] width 519 height 45
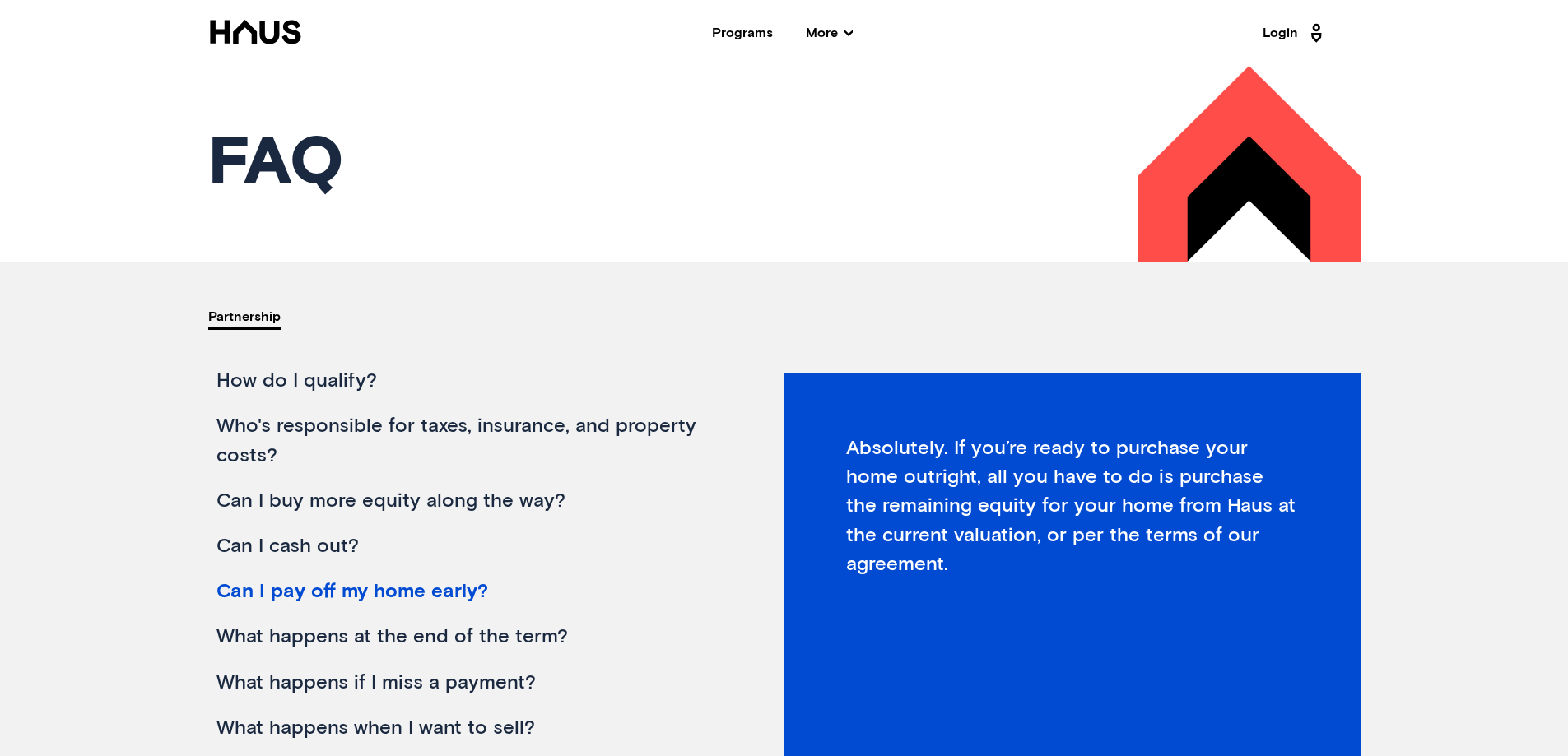
click at [462, 634] on div "What happens at the end of the term?" at bounding box center [467, 637] width 519 height 45
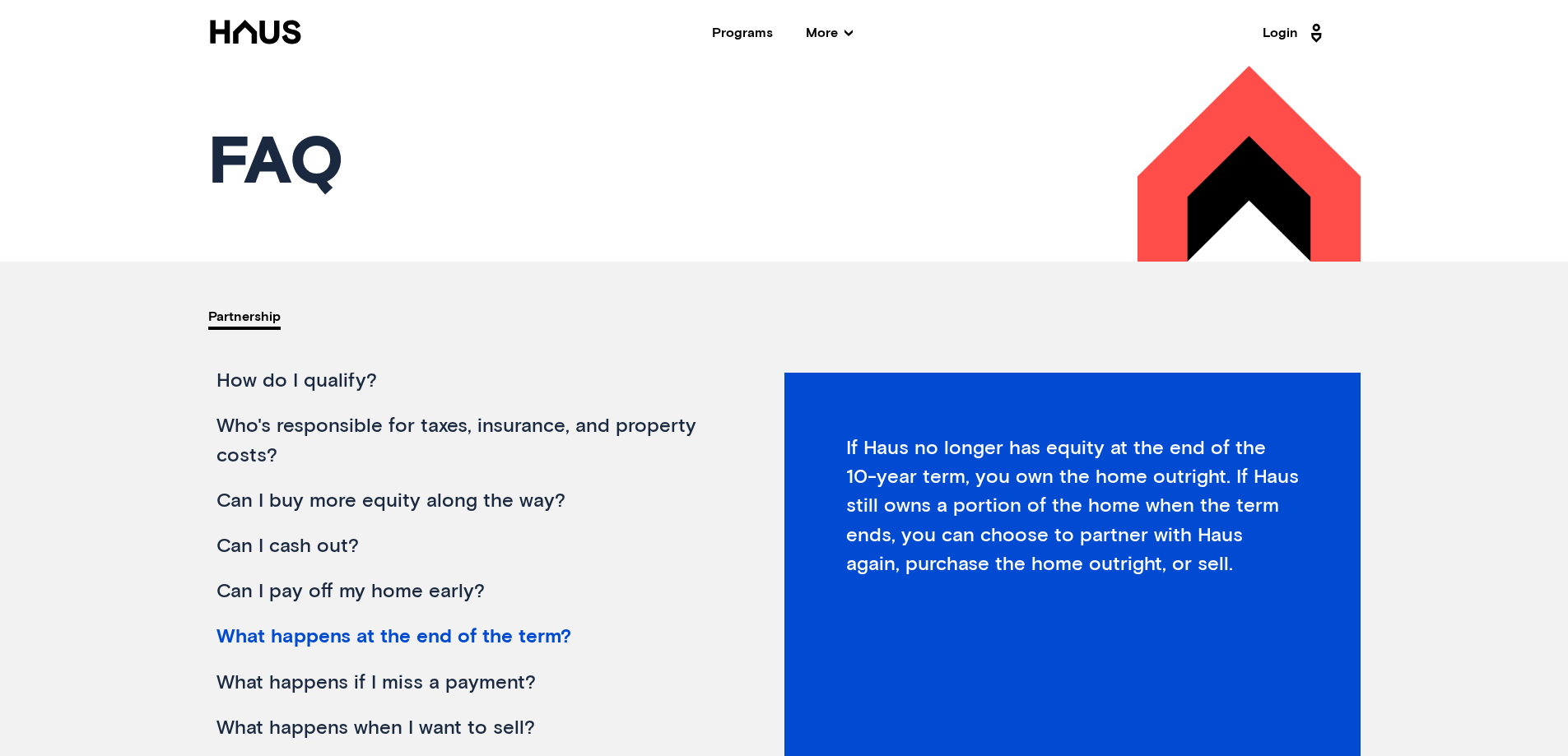
click at [444, 677] on div "What happens if I miss a payment?" at bounding box center [467, 684] width 519 height 45
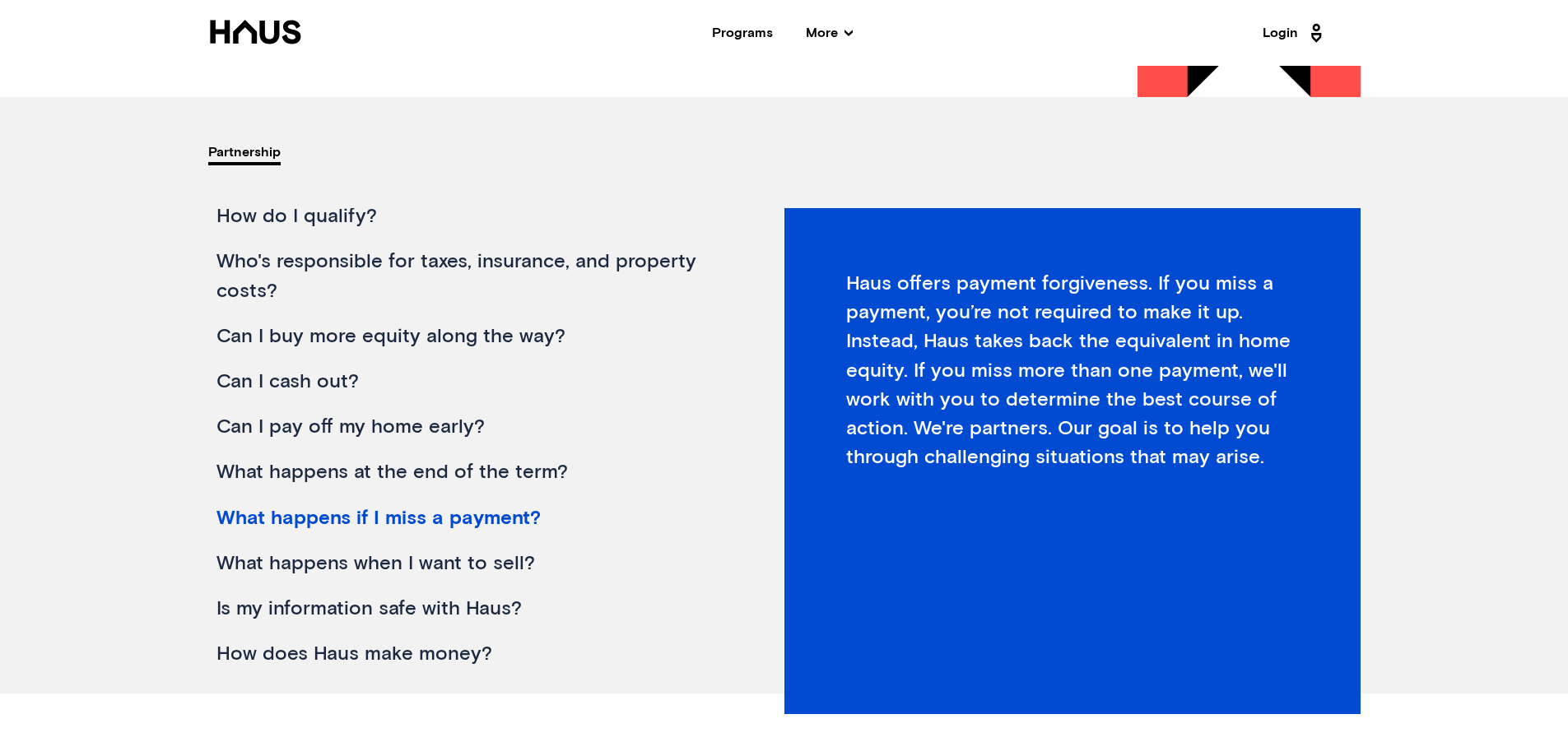
scroll to position [247, 0]
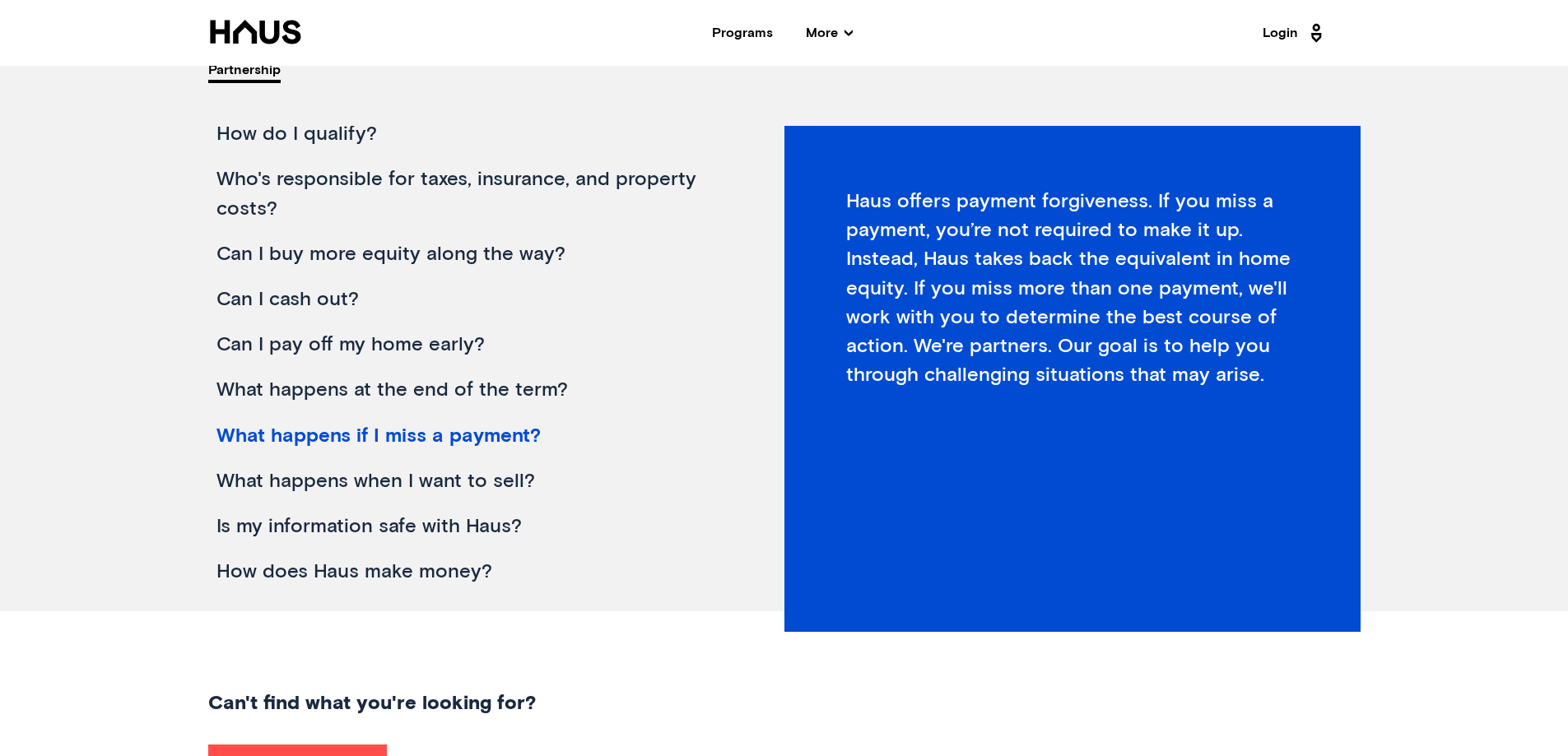
click at [393, 480] on div "What happens when I want to sell?" at bounding box center [467, 482] width 519 height 45
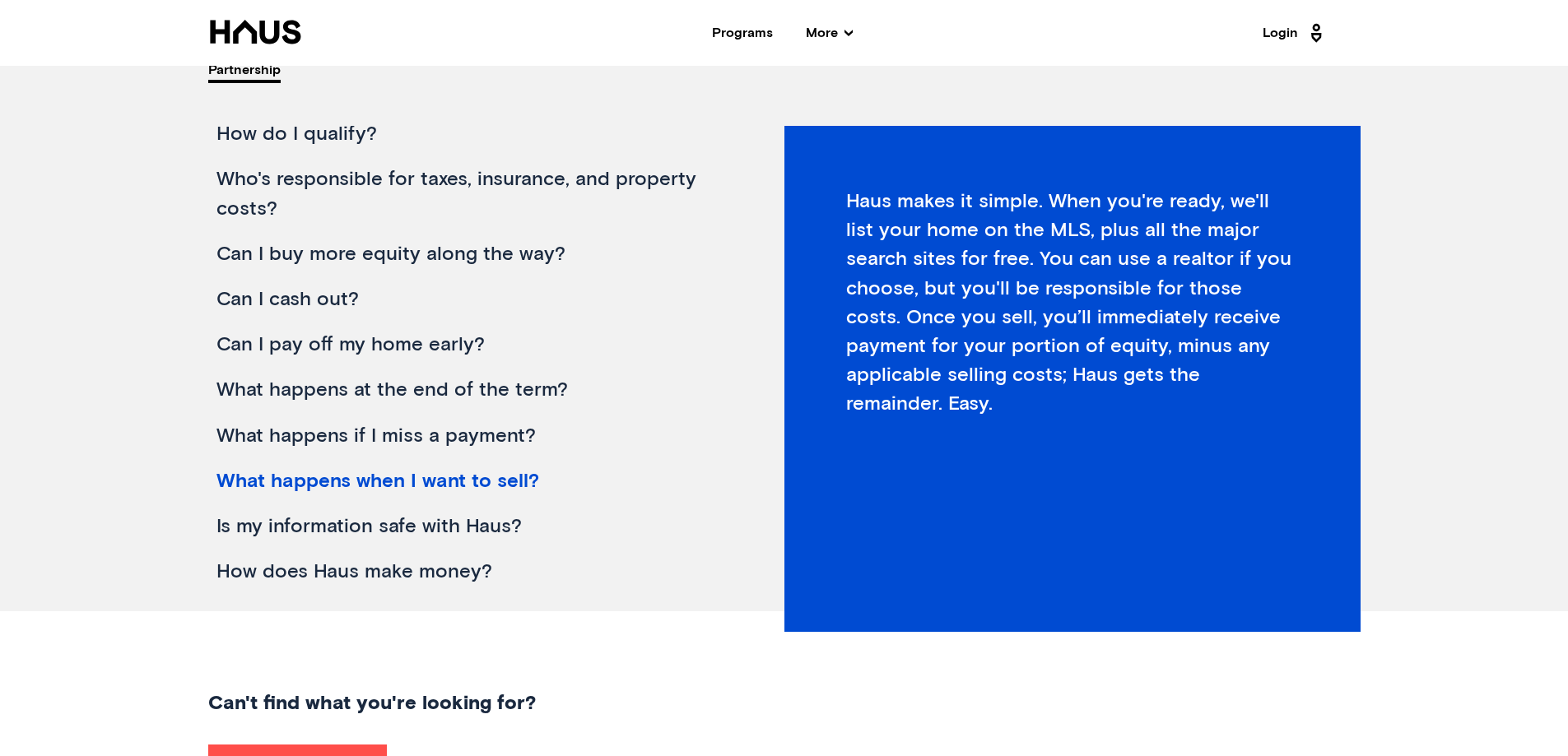
click at [390, 525] on div "Is my information safe with Haus?" at bounding box center [467, 526] width 519 height 45
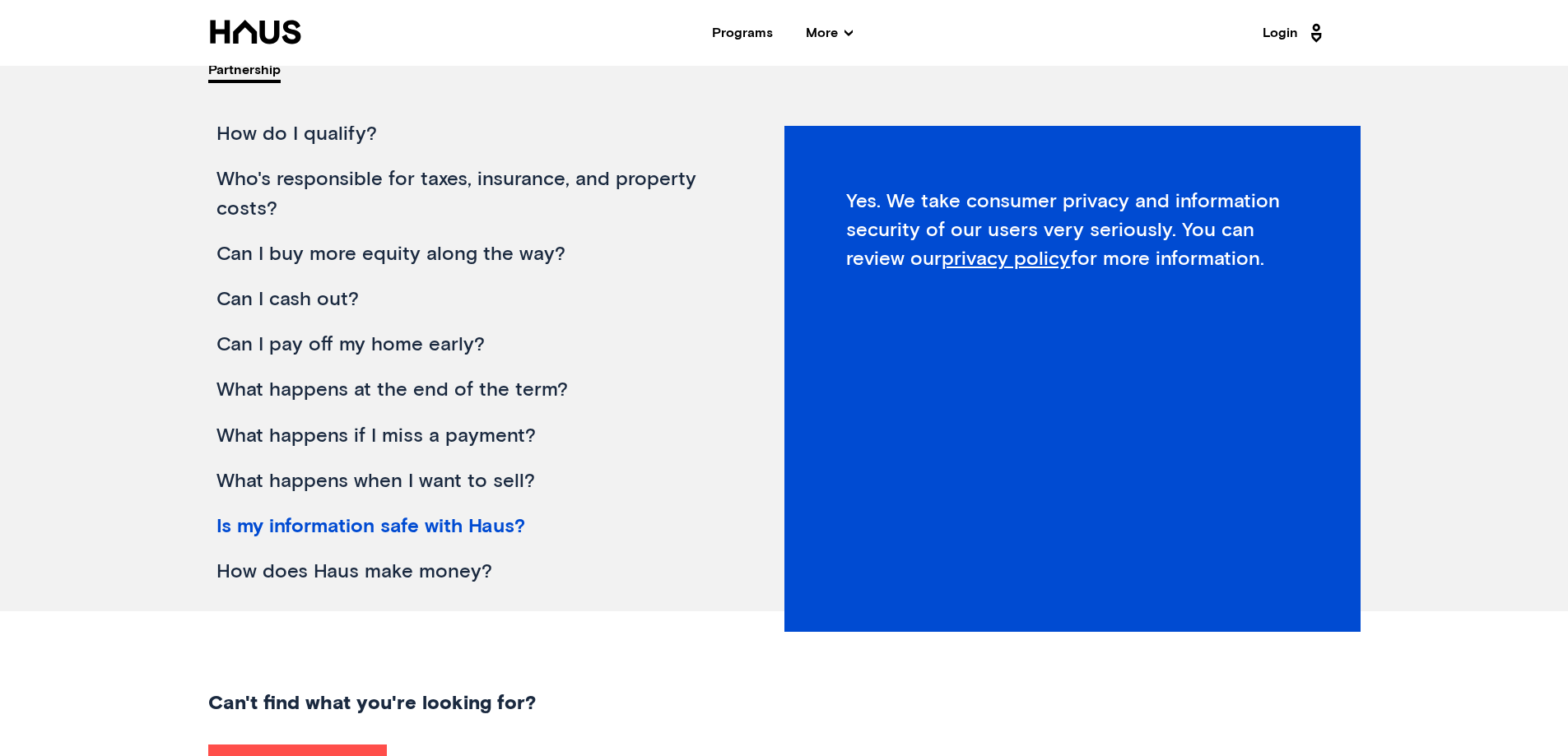
click at [346, 569] on div "How does Haus make money?" at bounding box center [467, 572] width 519 height 45
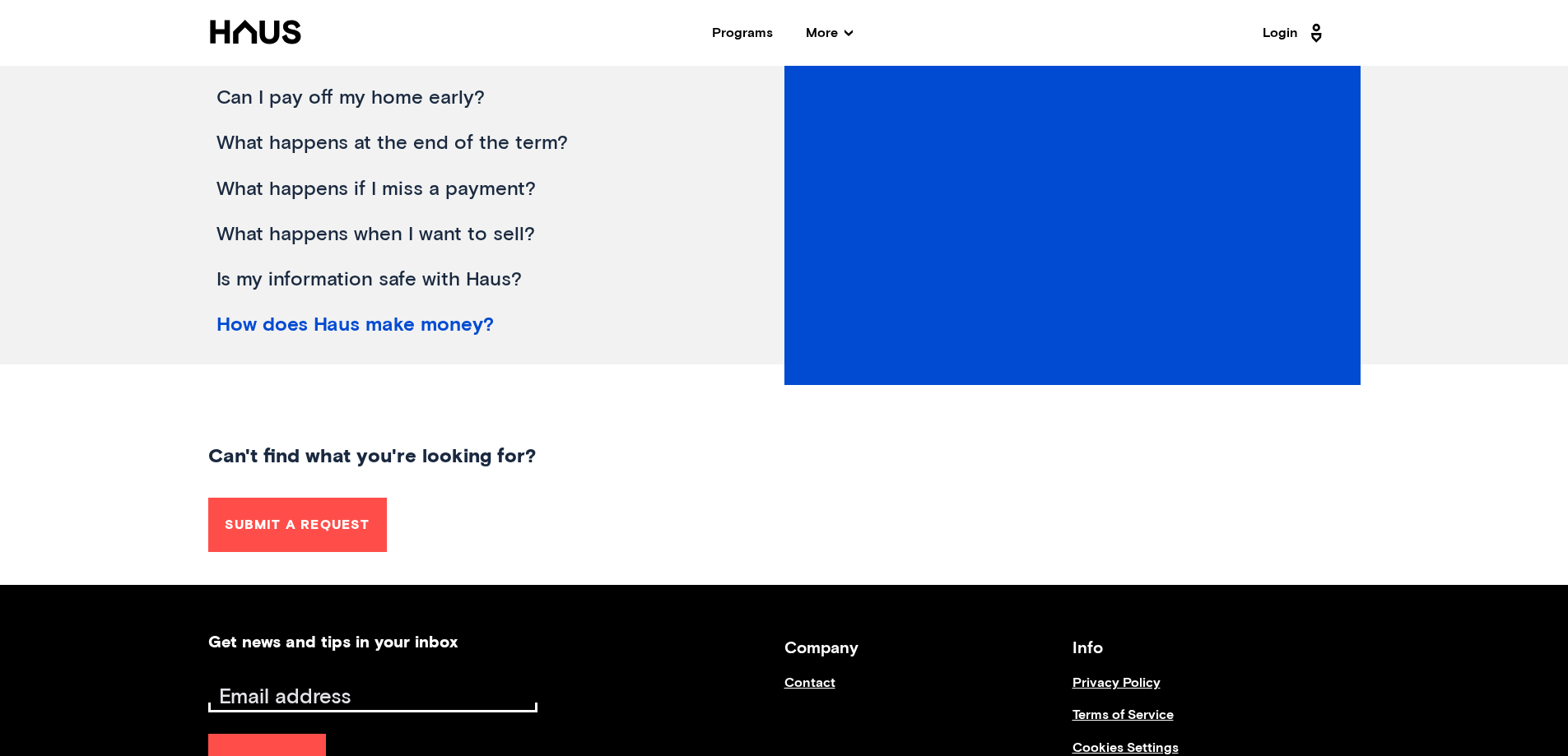
scroll to position [0, 0]
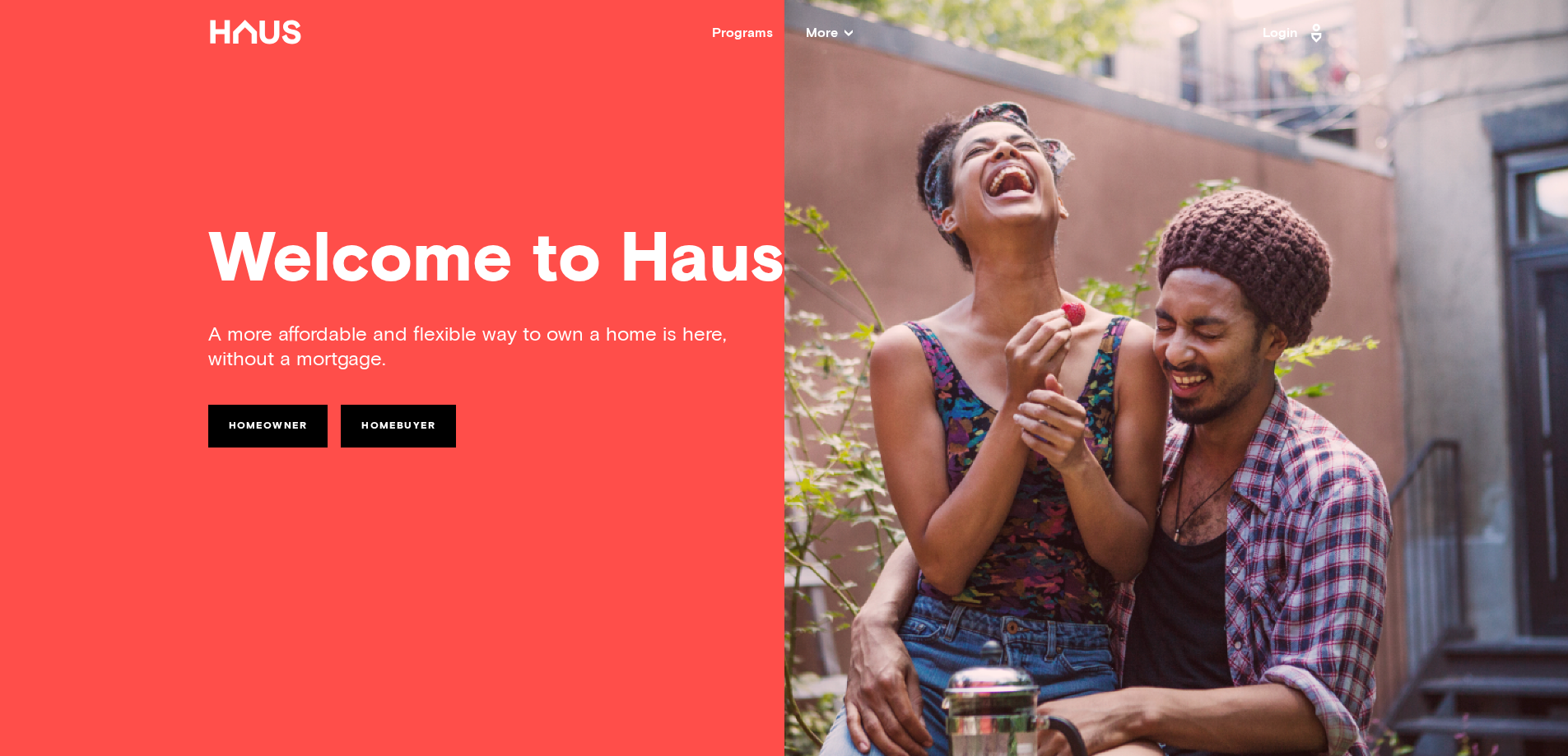
click at [826, 28] on span "More" at bounding box center [829, 32] width 47 height 13
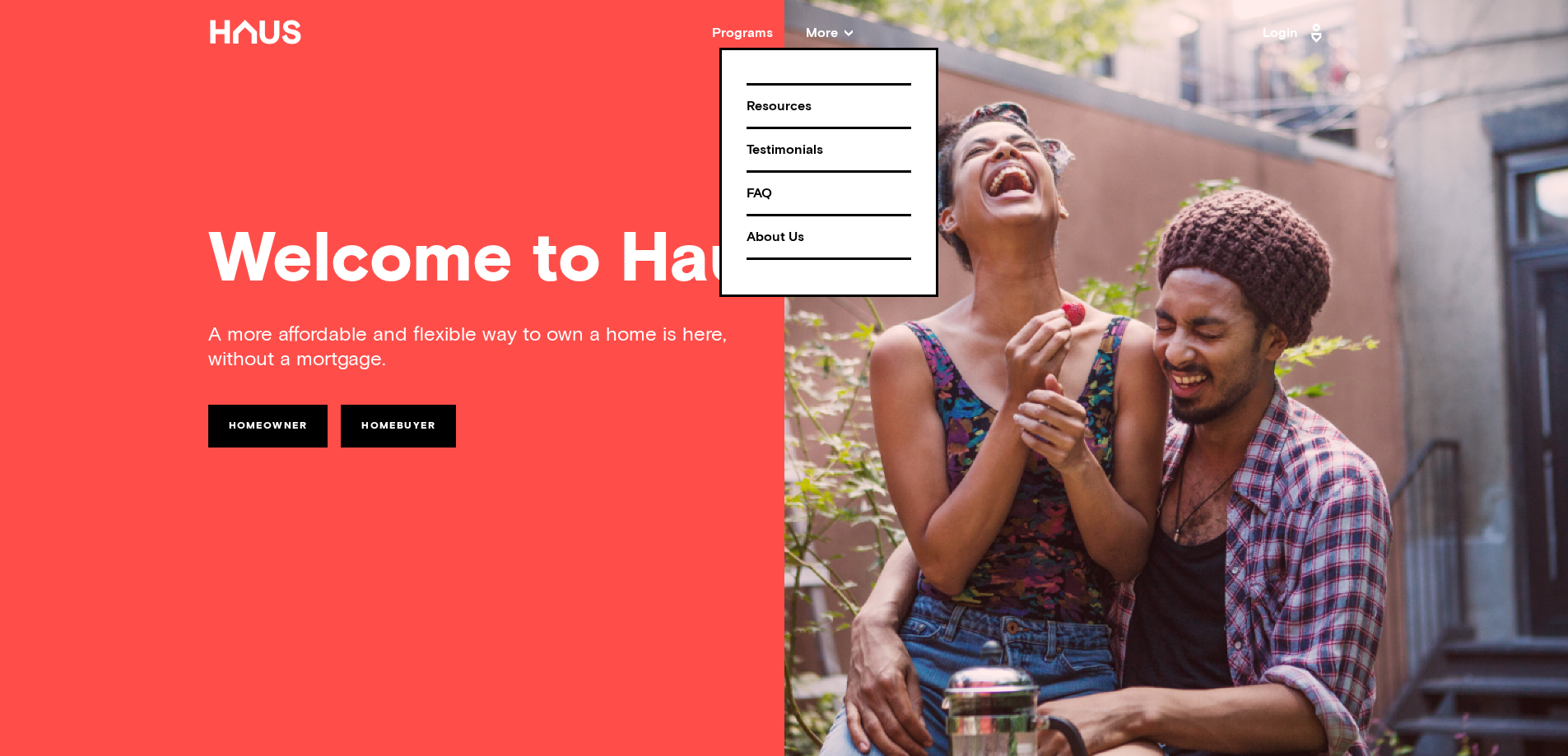
click at [782, 237] on div "About Us" at bounding box center [828, 236] width 165 height 28
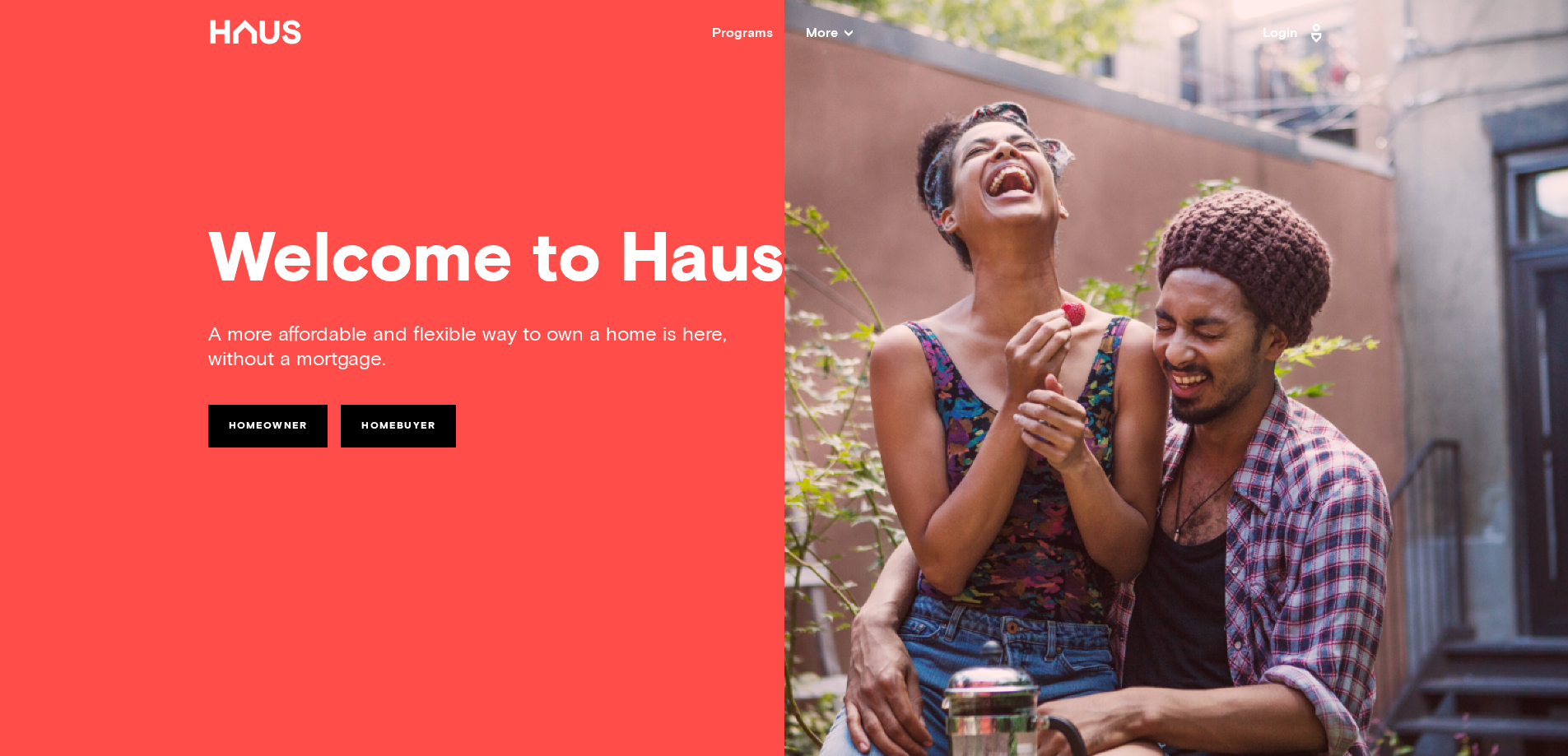
click at [825, 32] on span "More" at bounding box center [829, 32] width 47 height 13
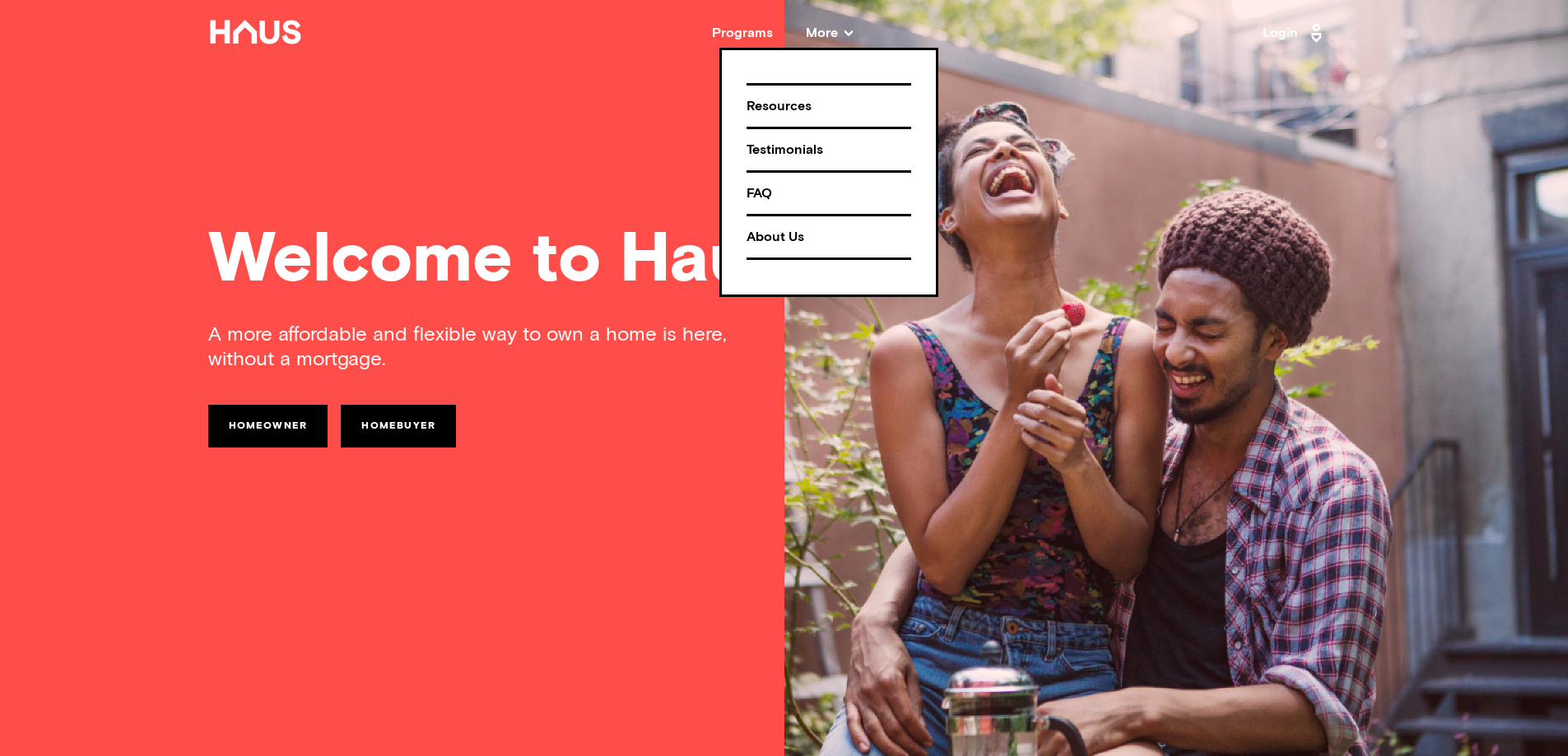
click at [778, 237] on div "About Us" at bounding box center [828, 236] width 165 height 28
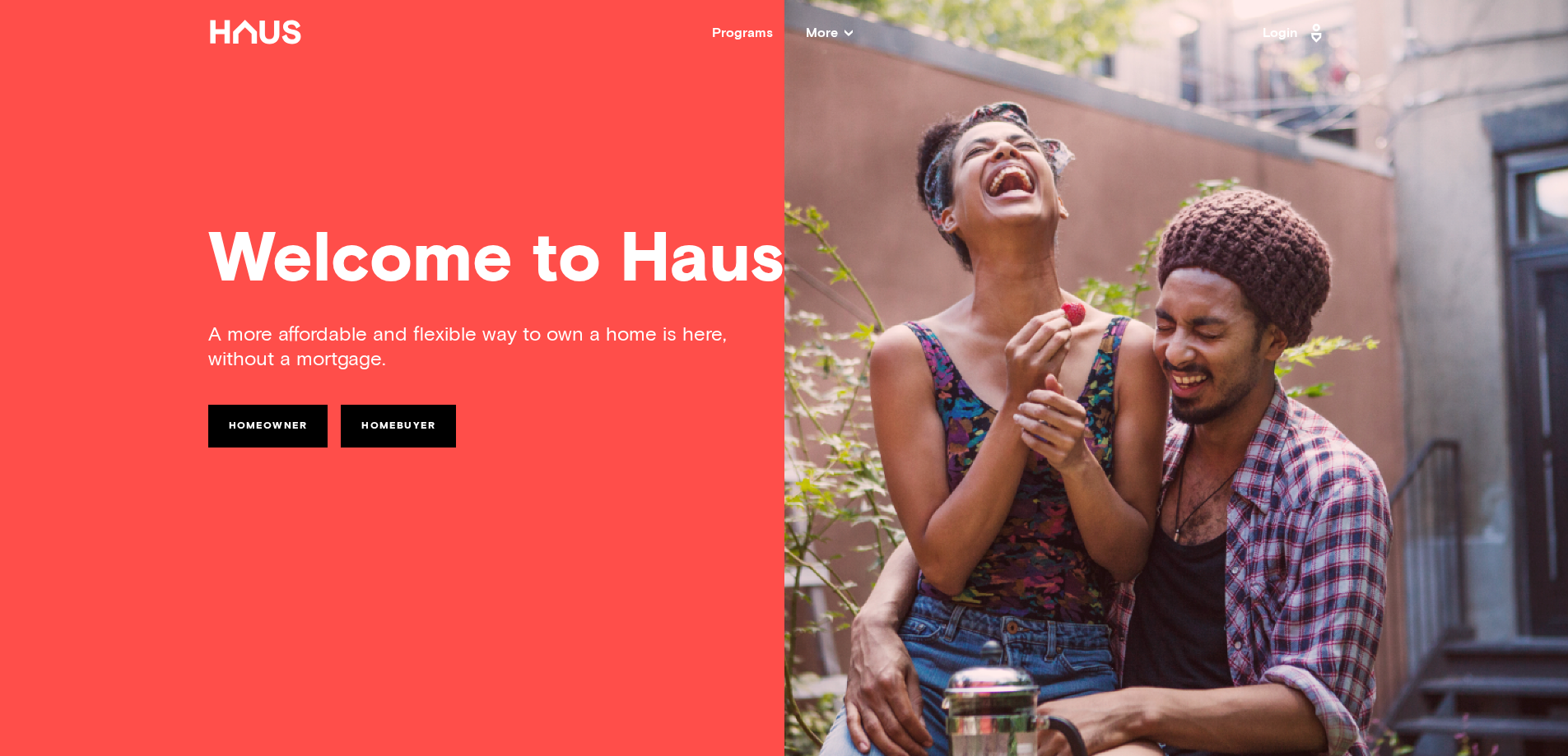
click at [276, 431] on link "Homeowner" at bounding box center [268, 427] width 120 height 43
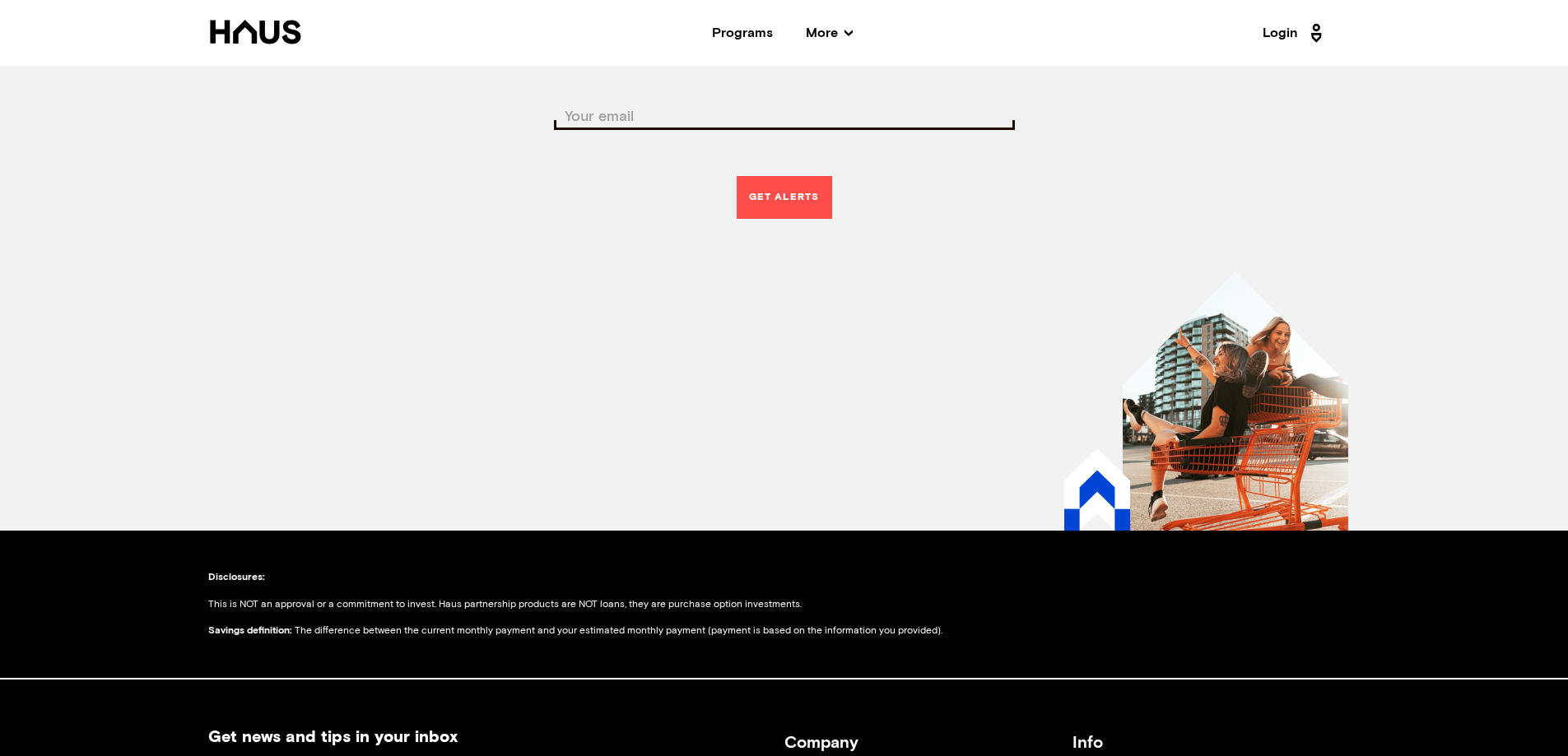
scroll to position [562, 0]
